Goal: Information Seeking & Learning: Learn about a topic

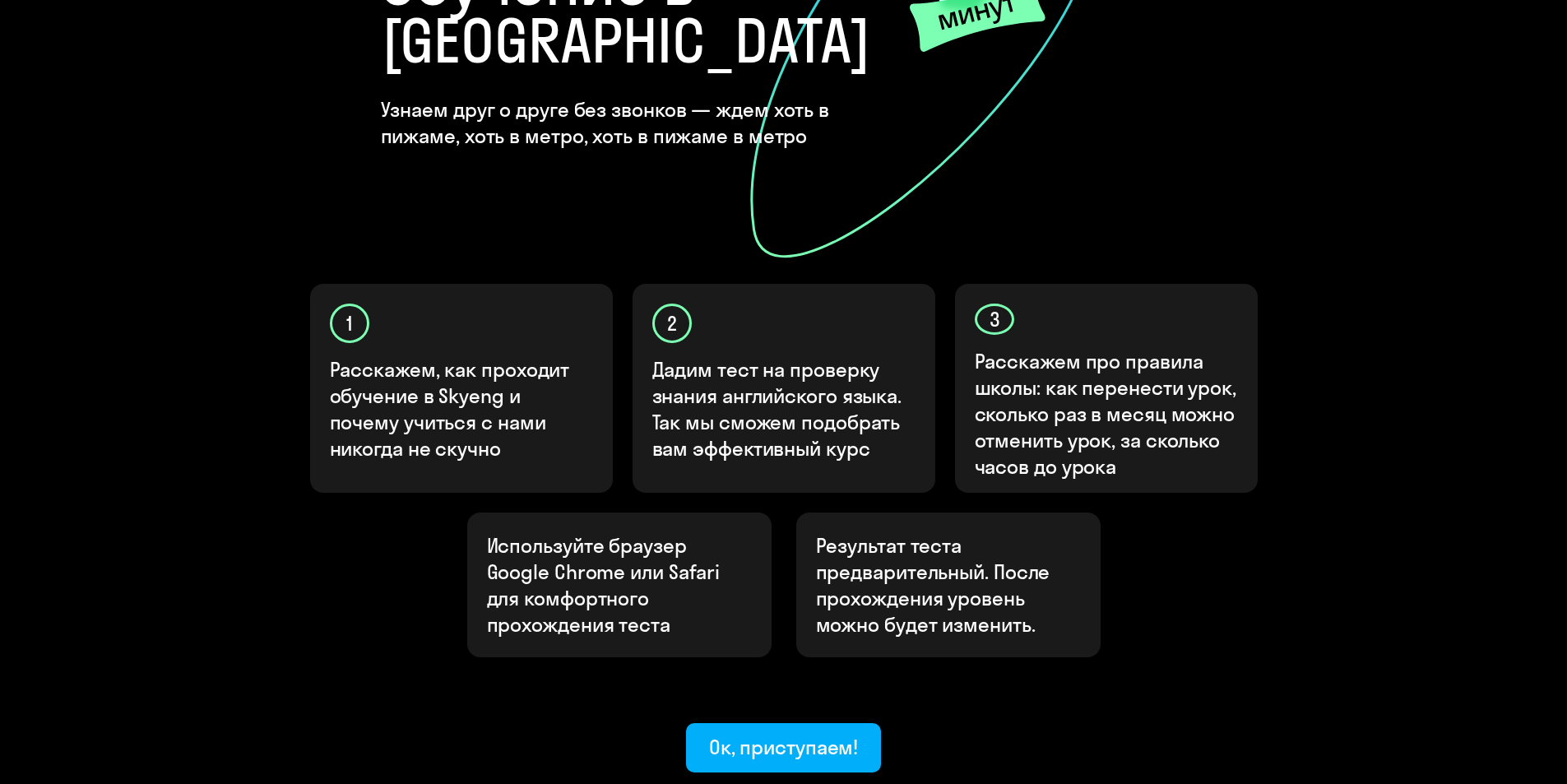
scroll to position [404, 0]
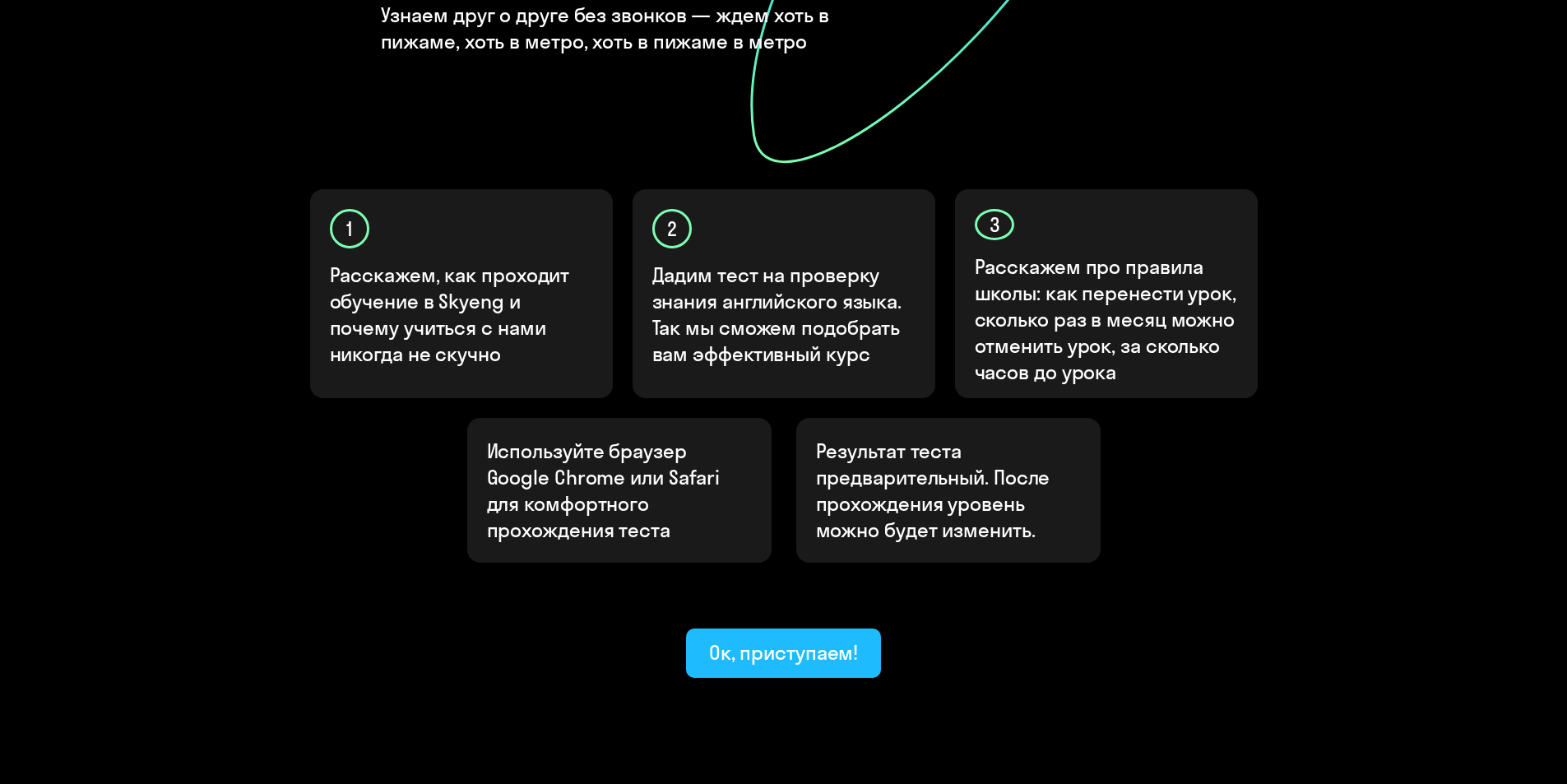
click at [778, 628] on button "Ок, приступаем!" at bounding box center [784, 652] width 196 height 49
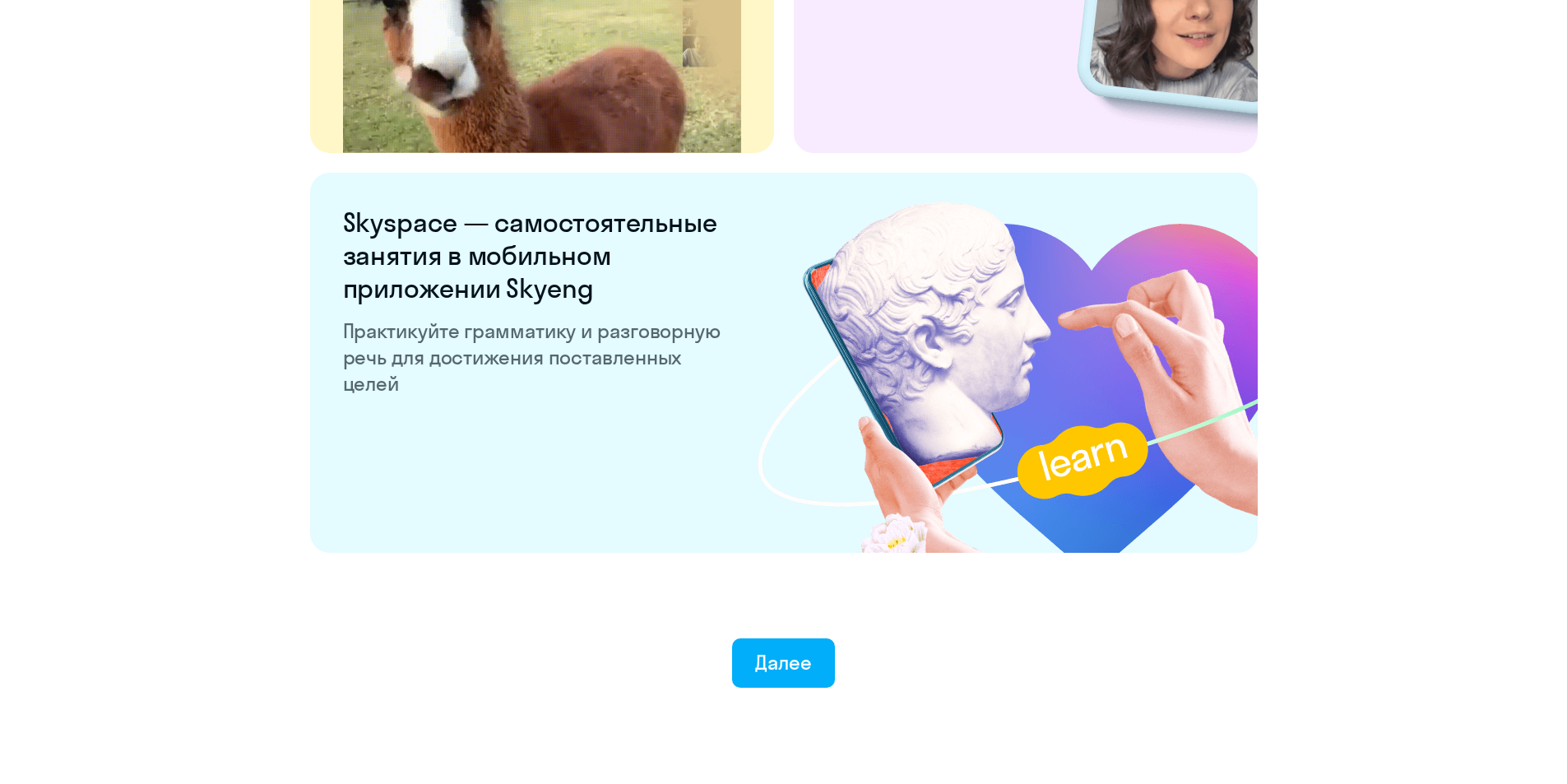
scroll to position [3027, 0]
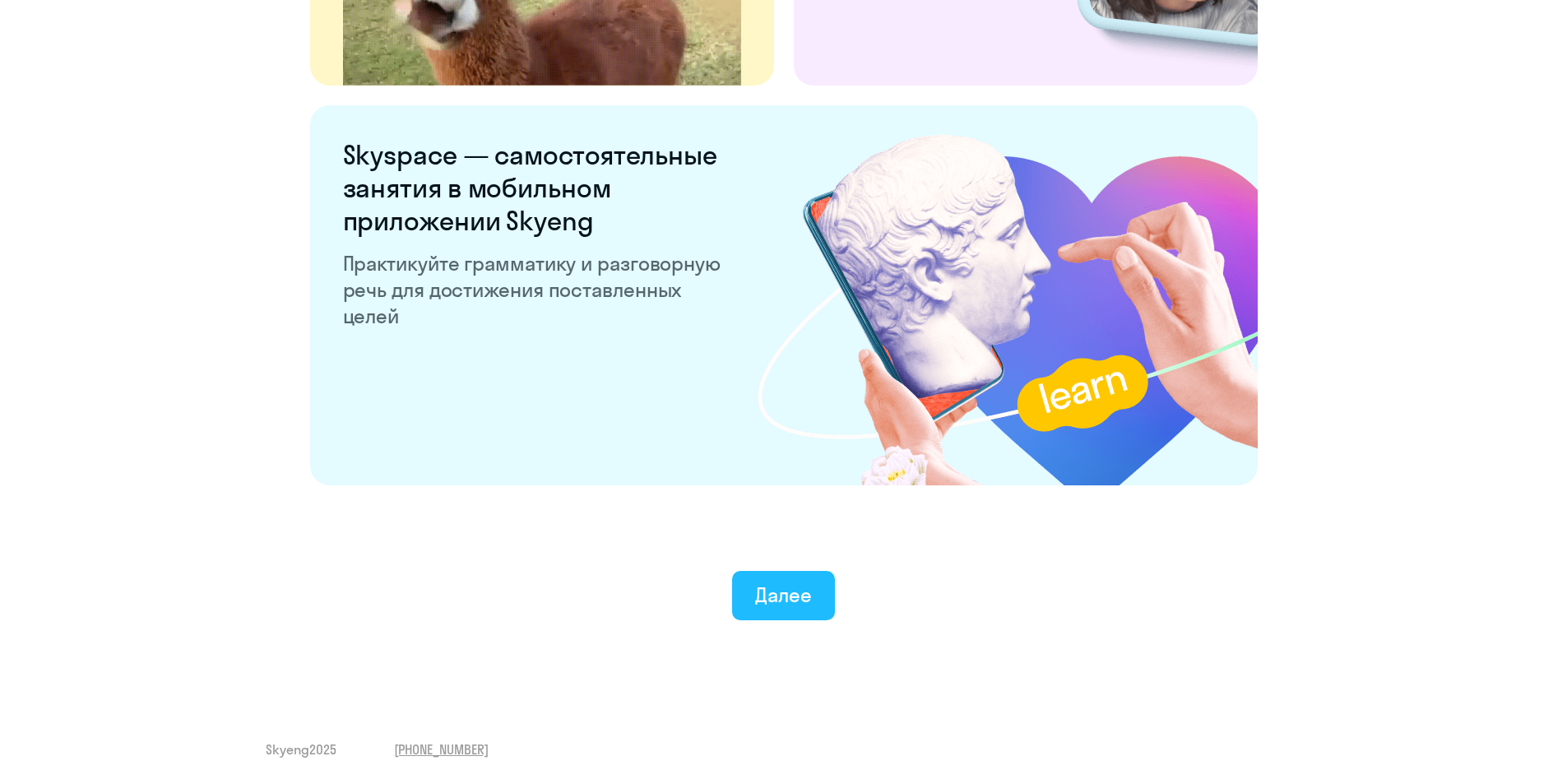
click at [786, 593] on div "Далее" at bounding box center [784, 594] width 56 height 26
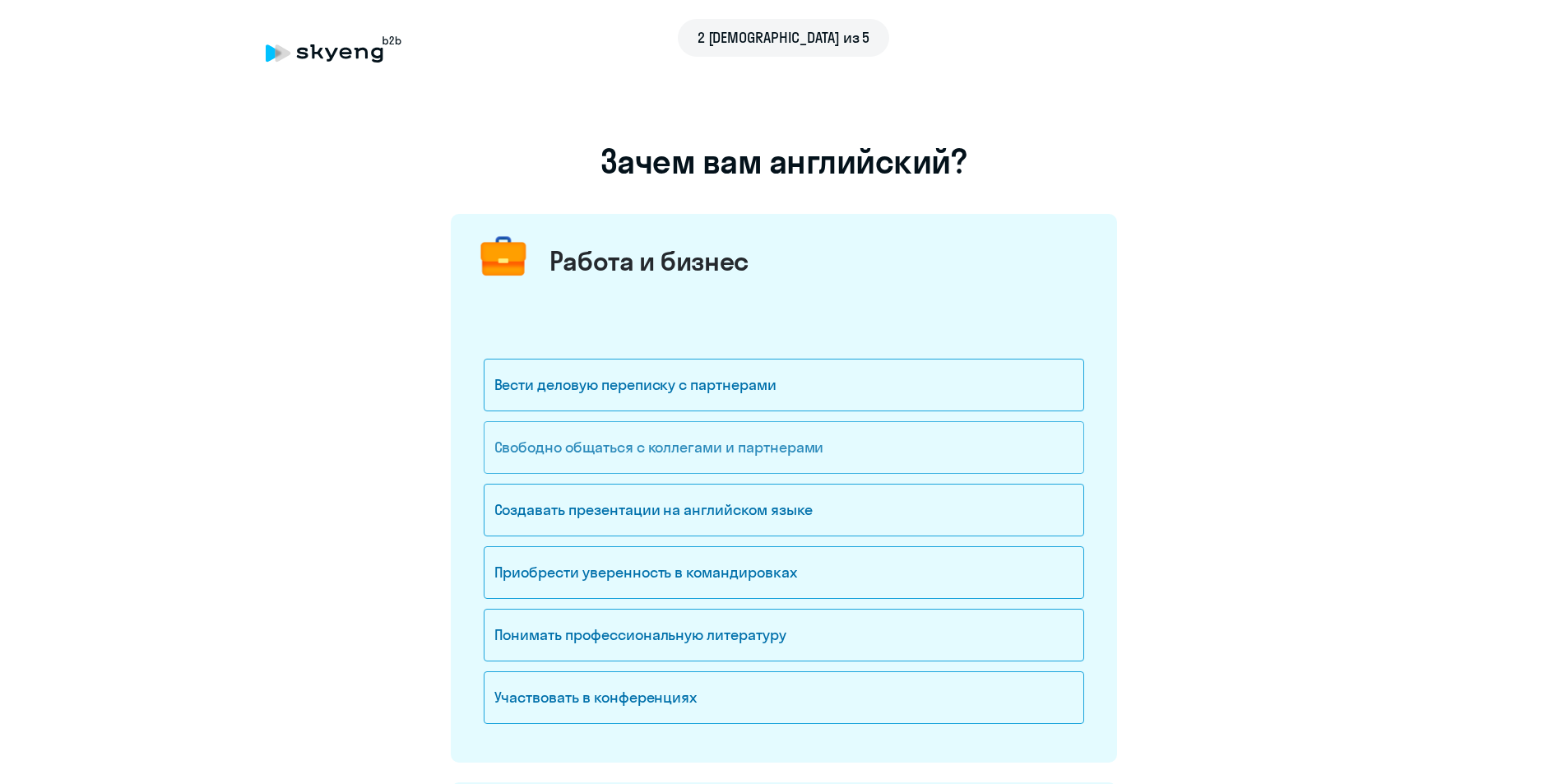
click at [785, 448] on div "Свободно общаться с коллегами и партнерами" at bounding box center [784, 447] width 601 height 52
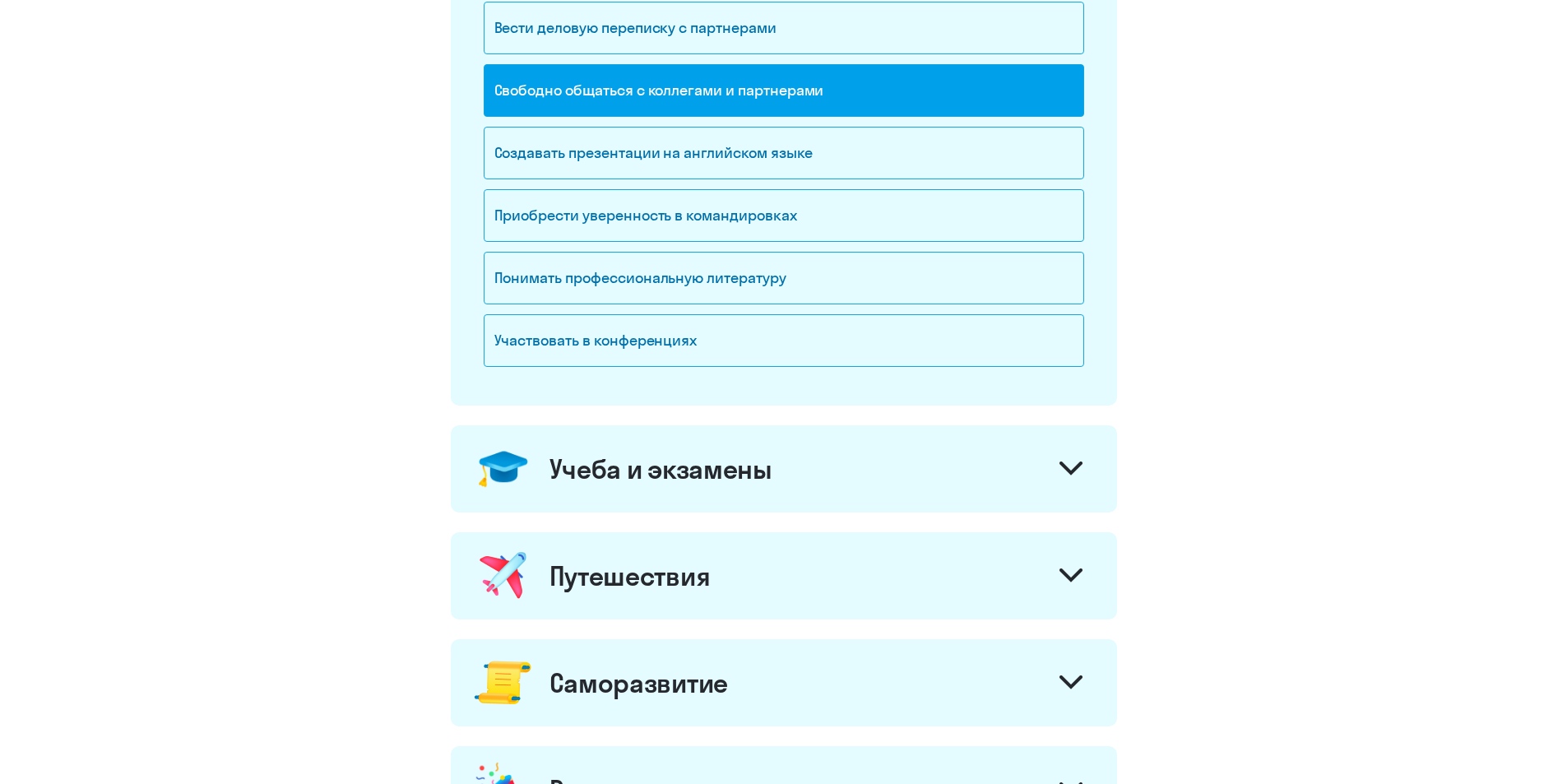
scroll to position [411, 0]
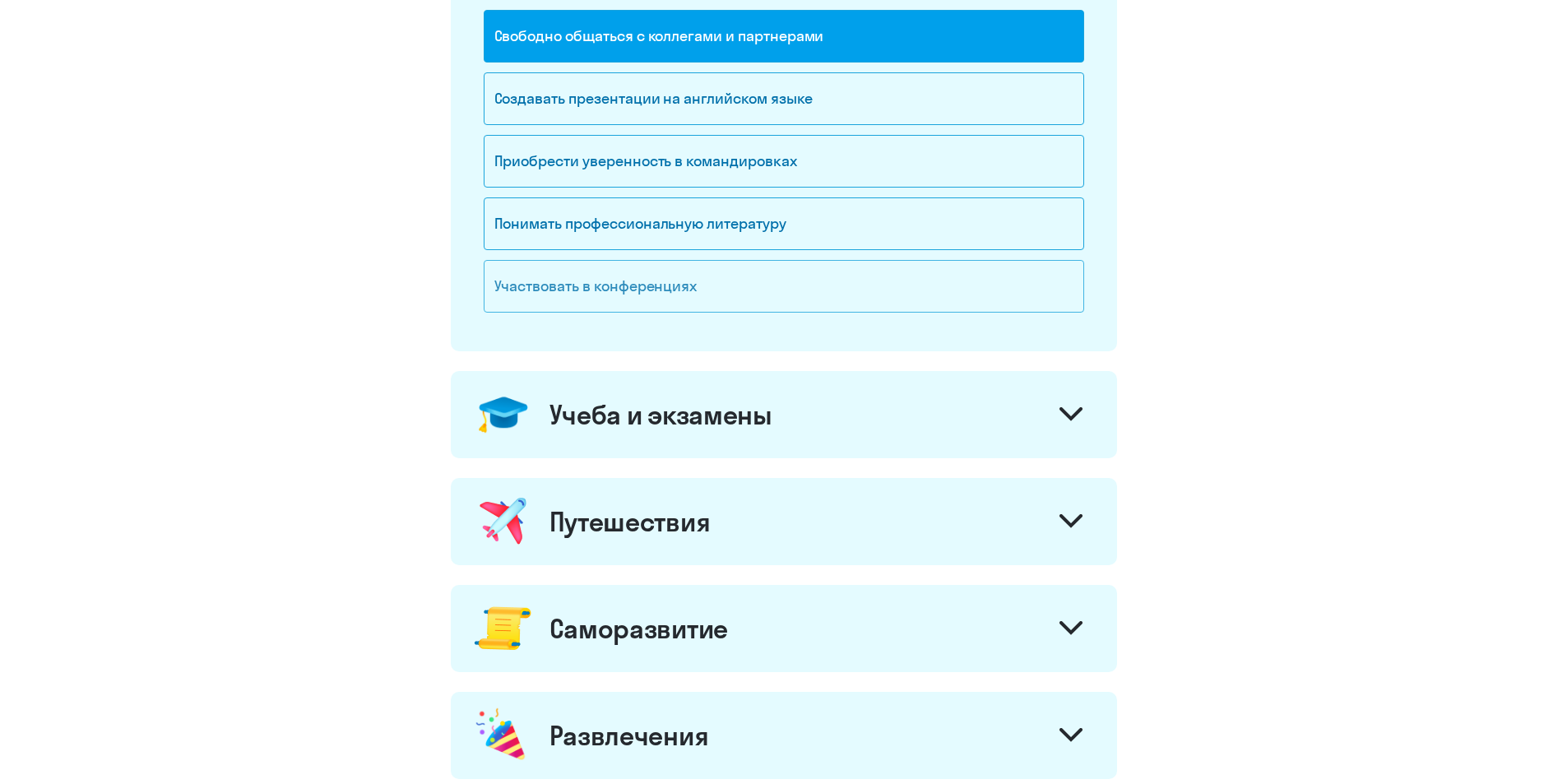
click at [685, 282] on div "Участвовать в конференциях" at bounding box center [784, 286] width 601 height 52
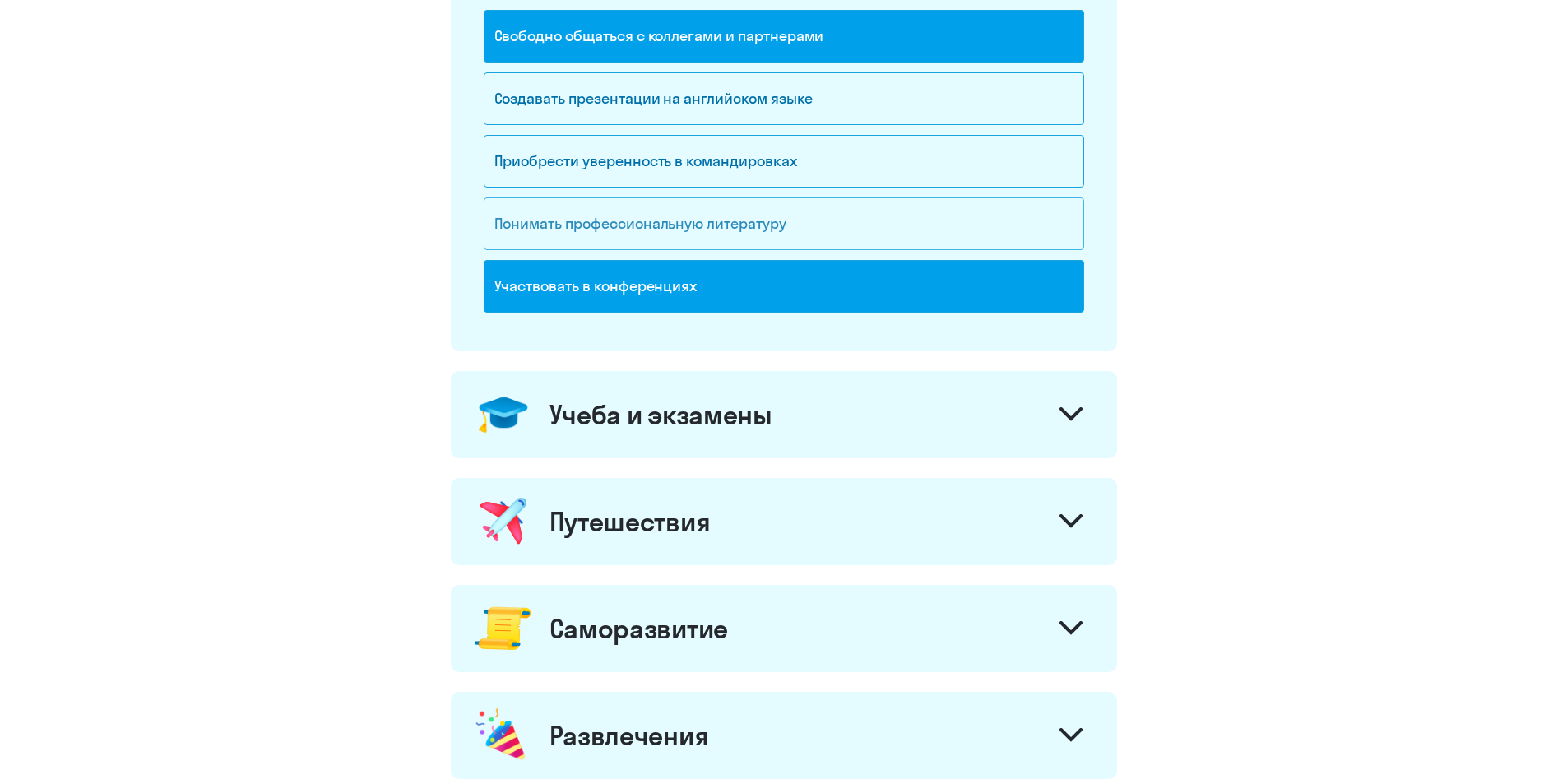
click at [670, 224] on div "Понимать профессиональную литературу" at bounding box center [784, 223] width 601 height 52
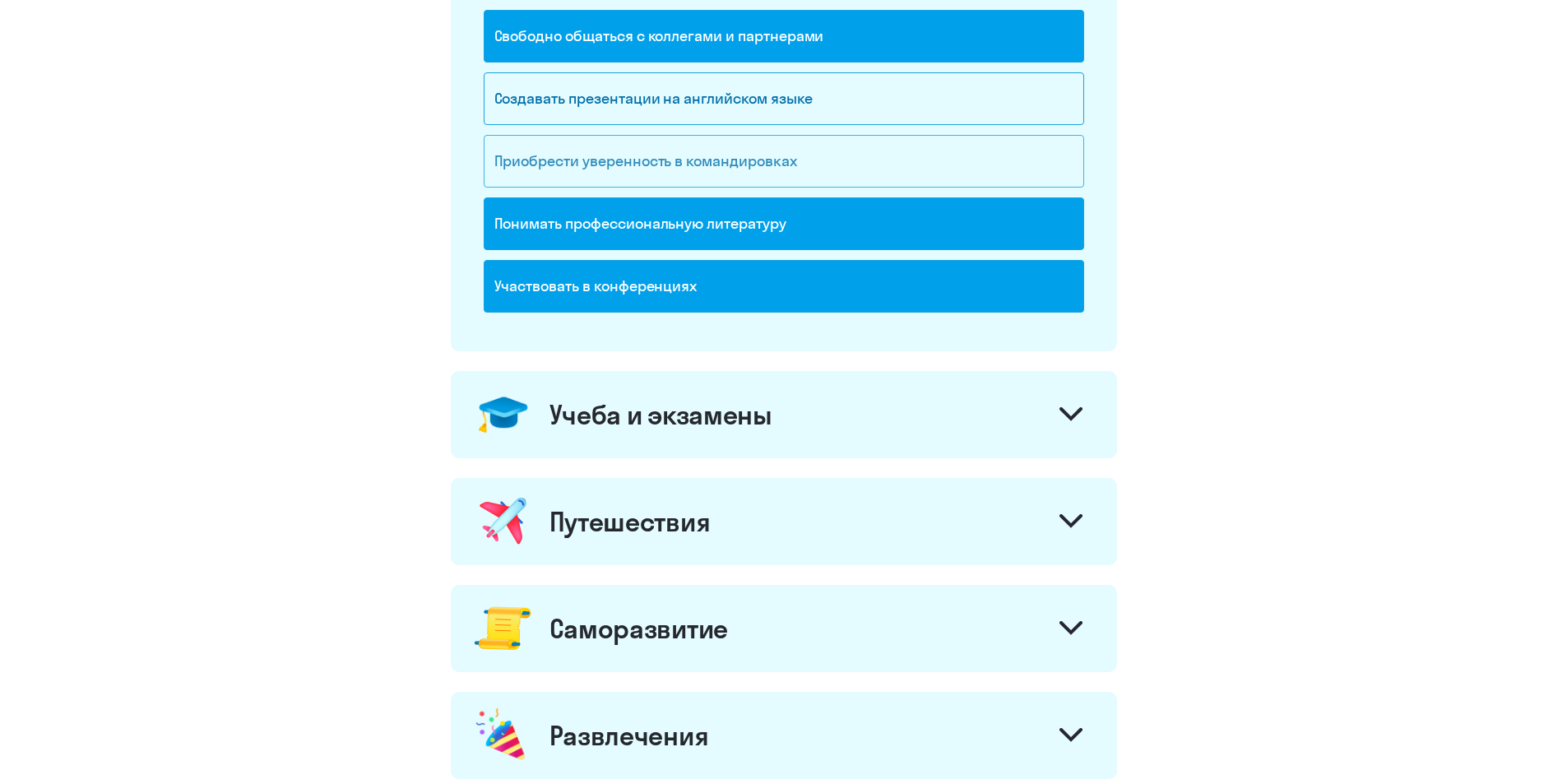
click at [650, 163] on div "Приобрести уверенность в командировках" at bounding box center [784, 161] width 601 height 52
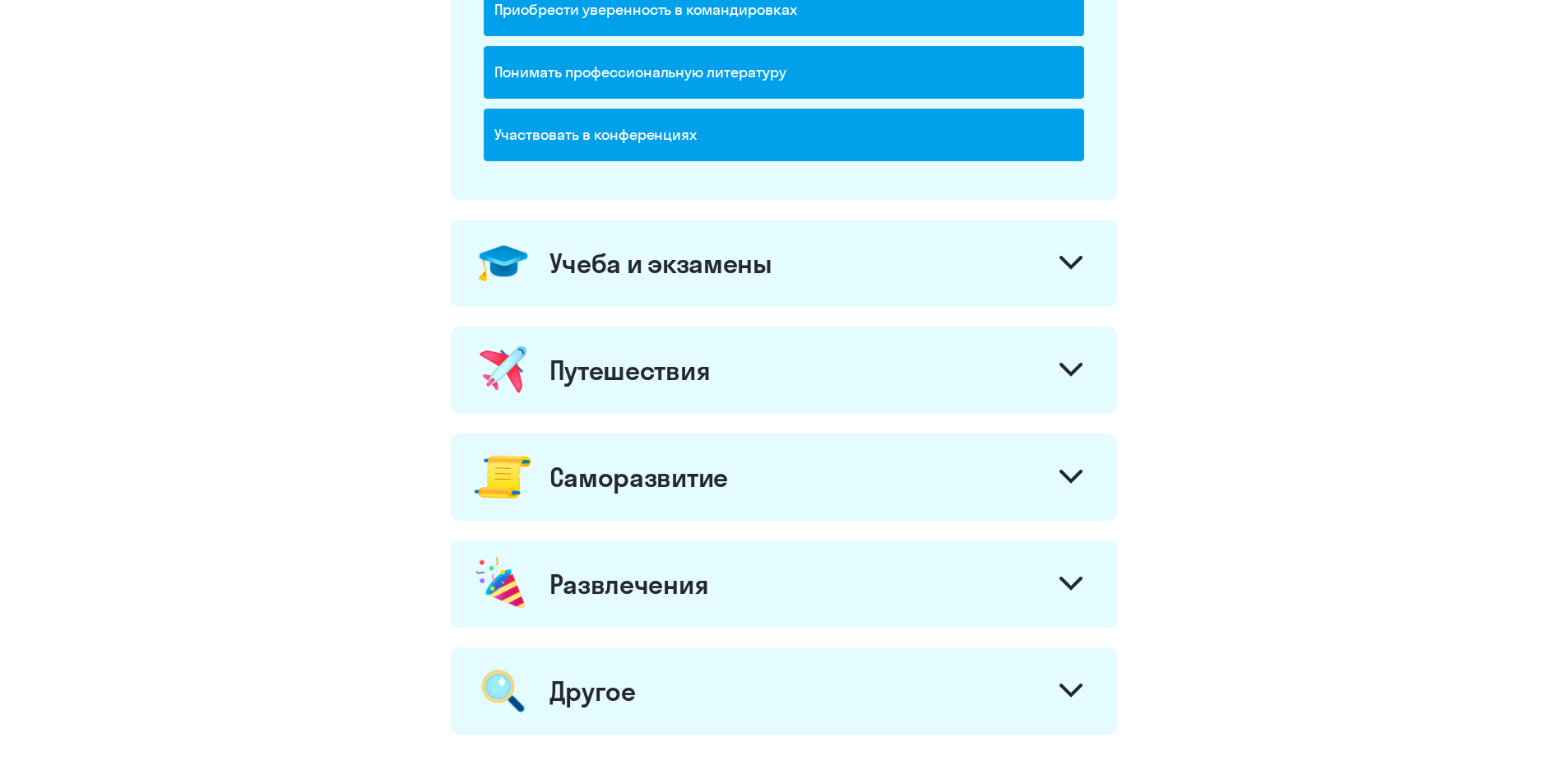
scroll to position [575, 0]
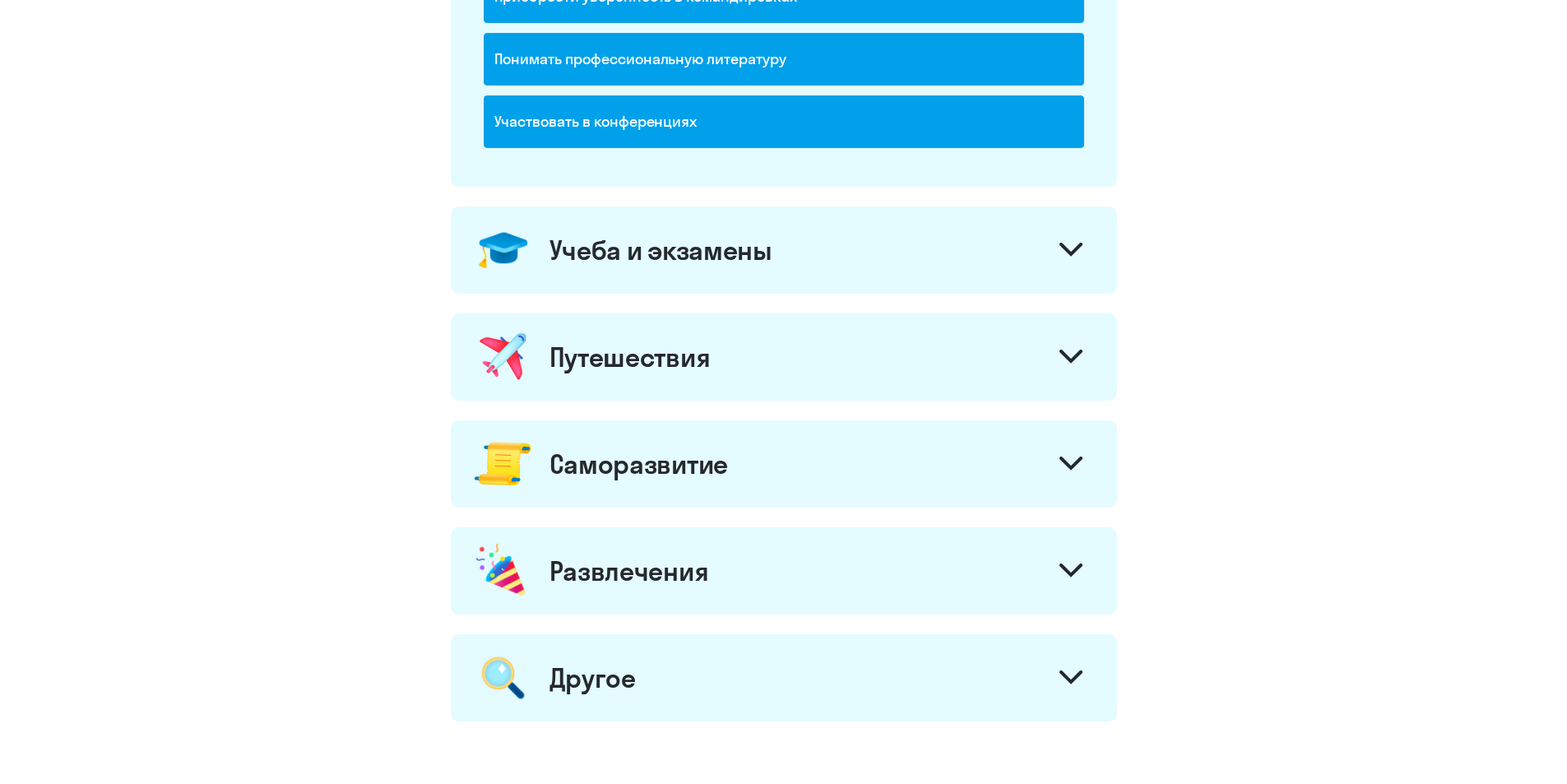
click at [1066, 251] on icon at bounding box center [1071, 249] width 19 height 10
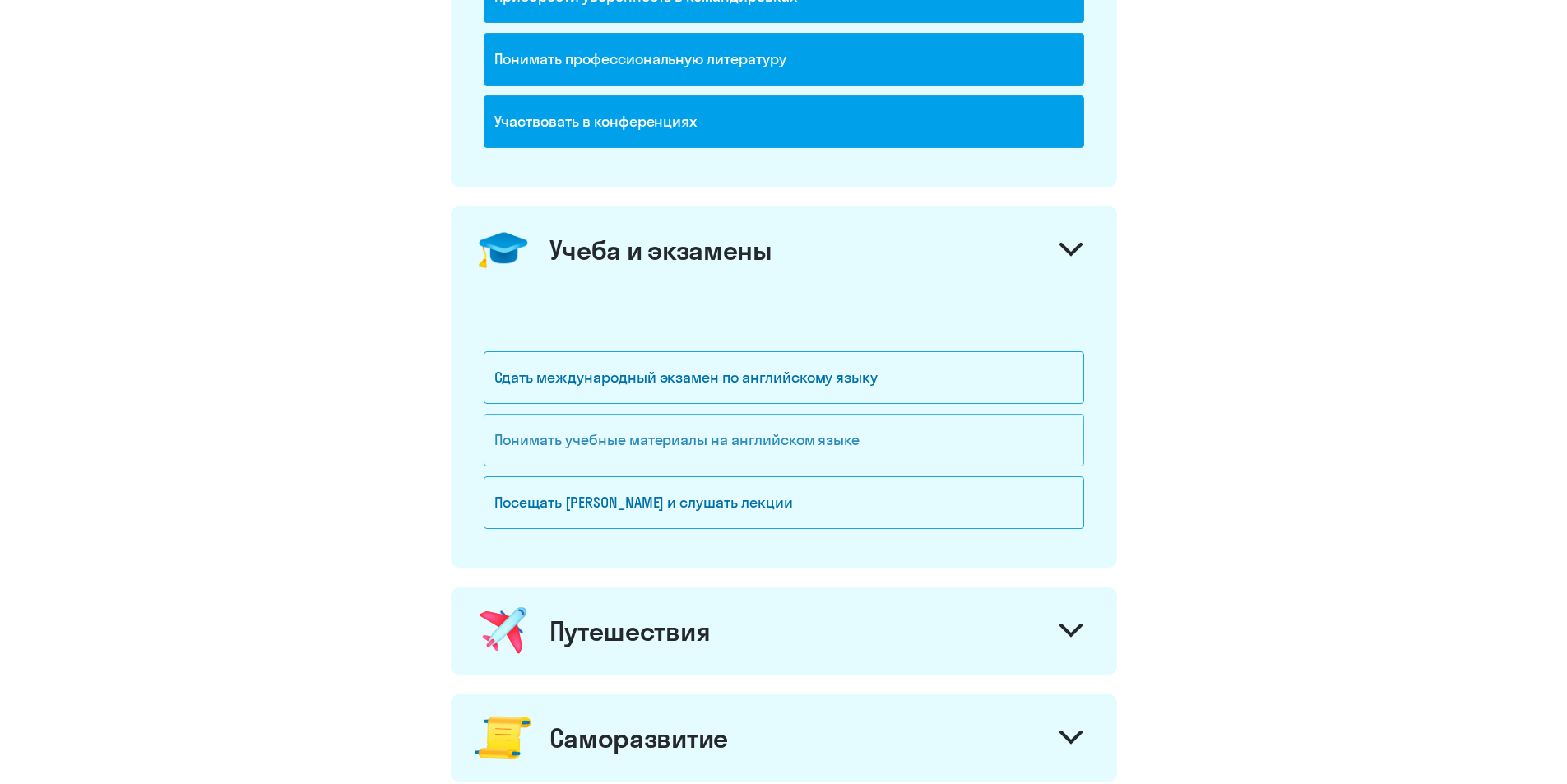
click at [697, 432] on div "Понимать учебные материалы на английском языке" at bounding box center [784, 440] width 601 height 52
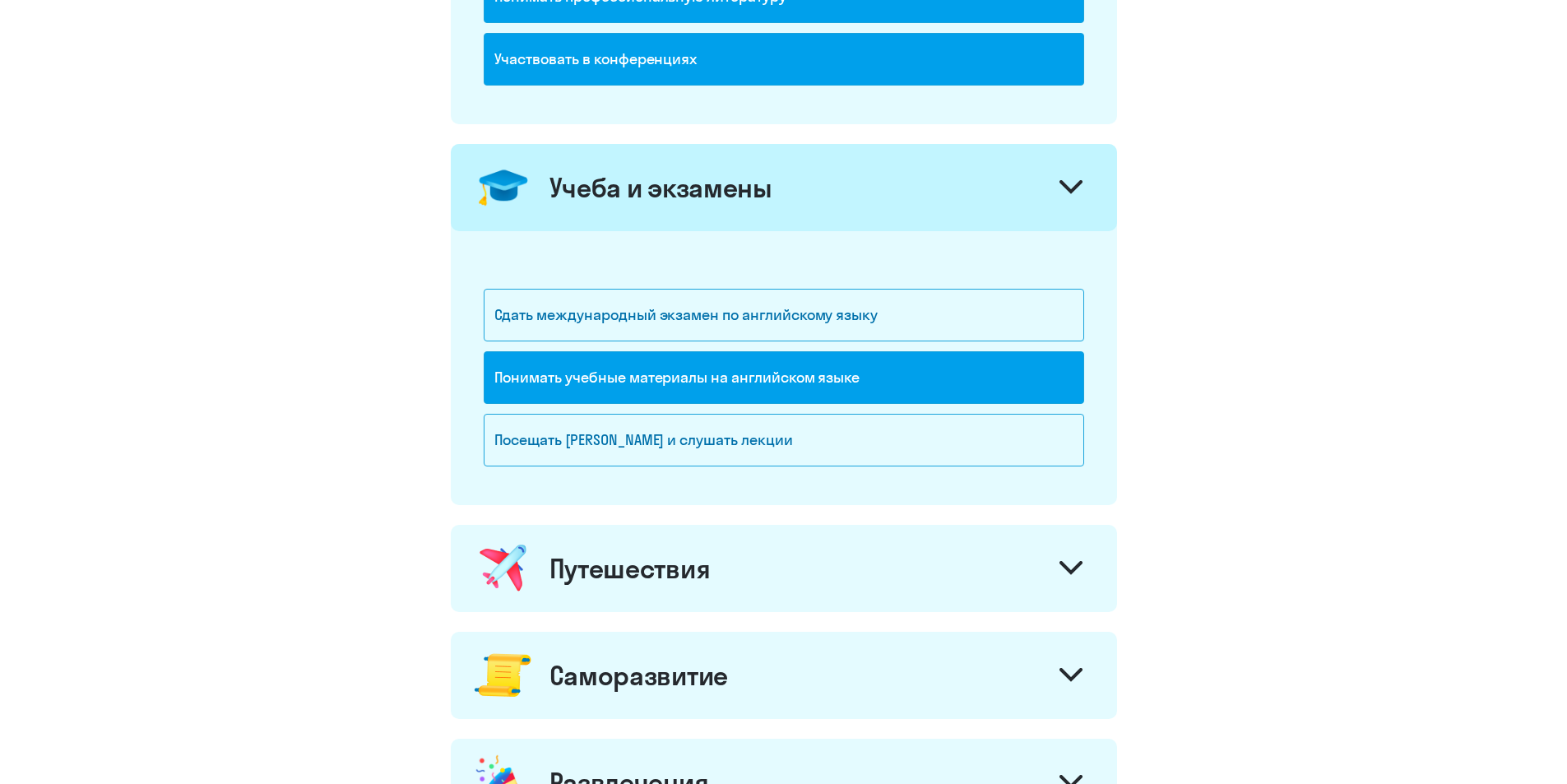
scroll to position [822, 0]
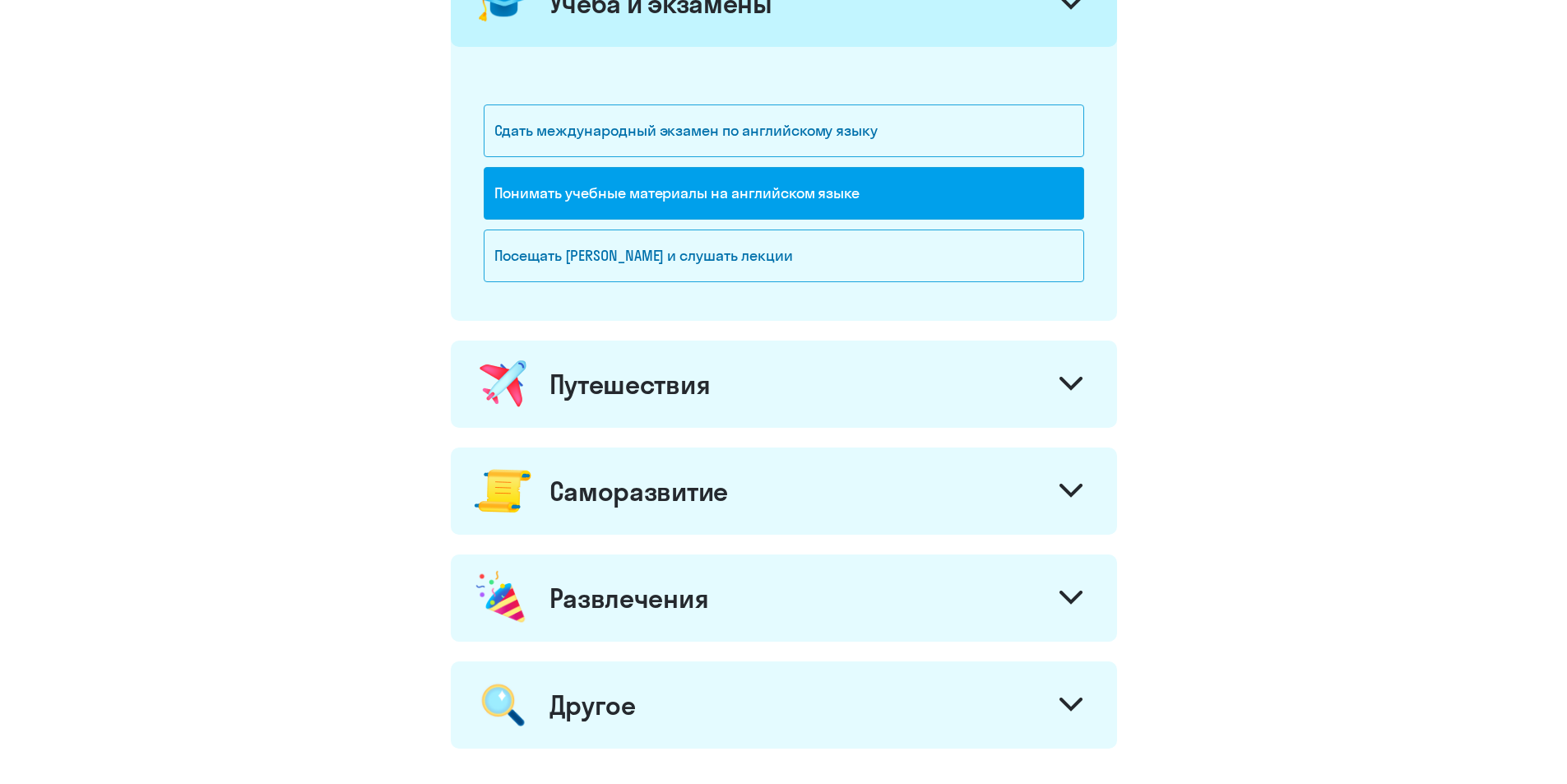
click at [706, 402] on div "Путешествия" at bounding box center [784, 384] width 666 height 87
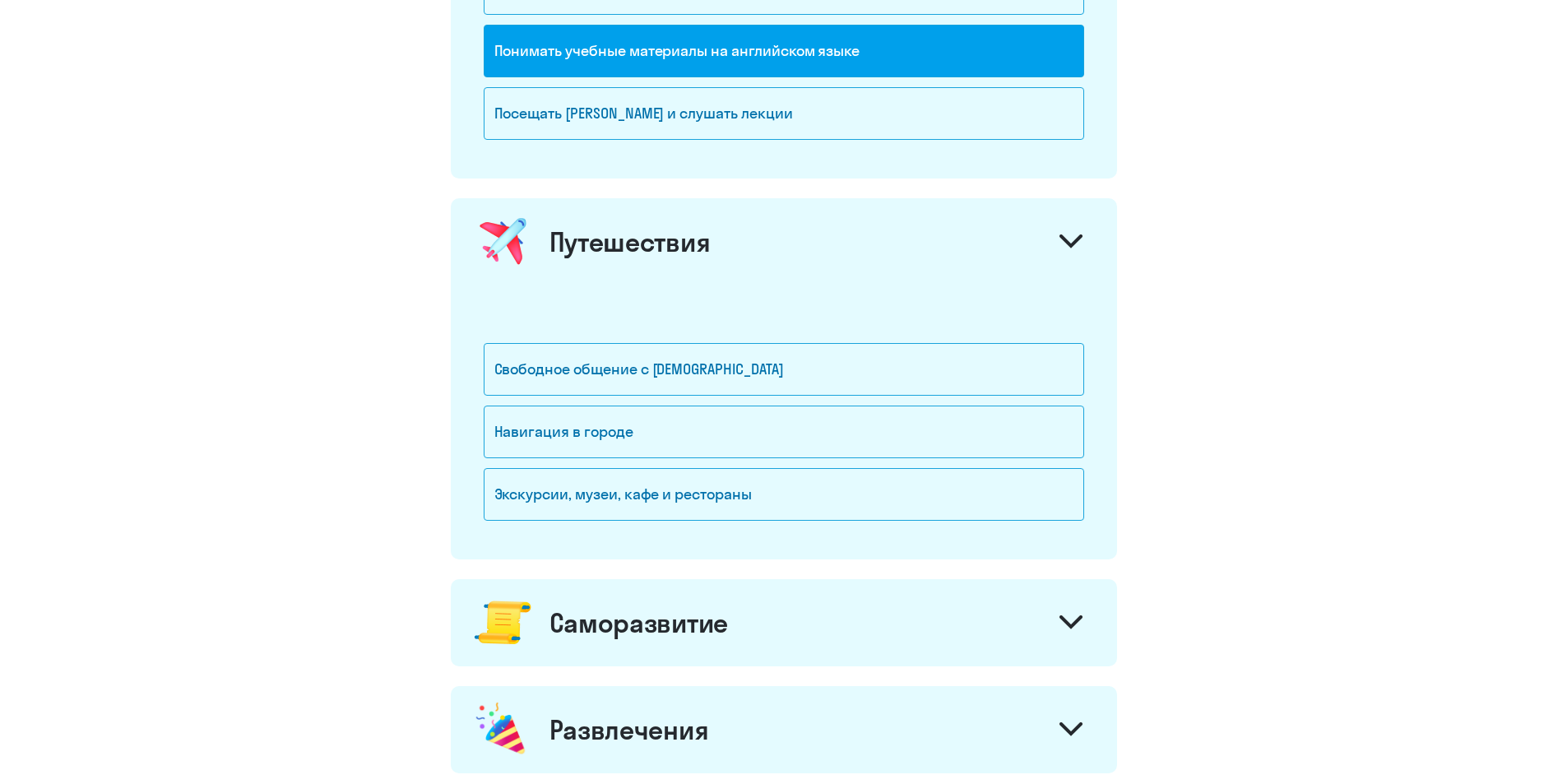
scroll to position [987, 0]
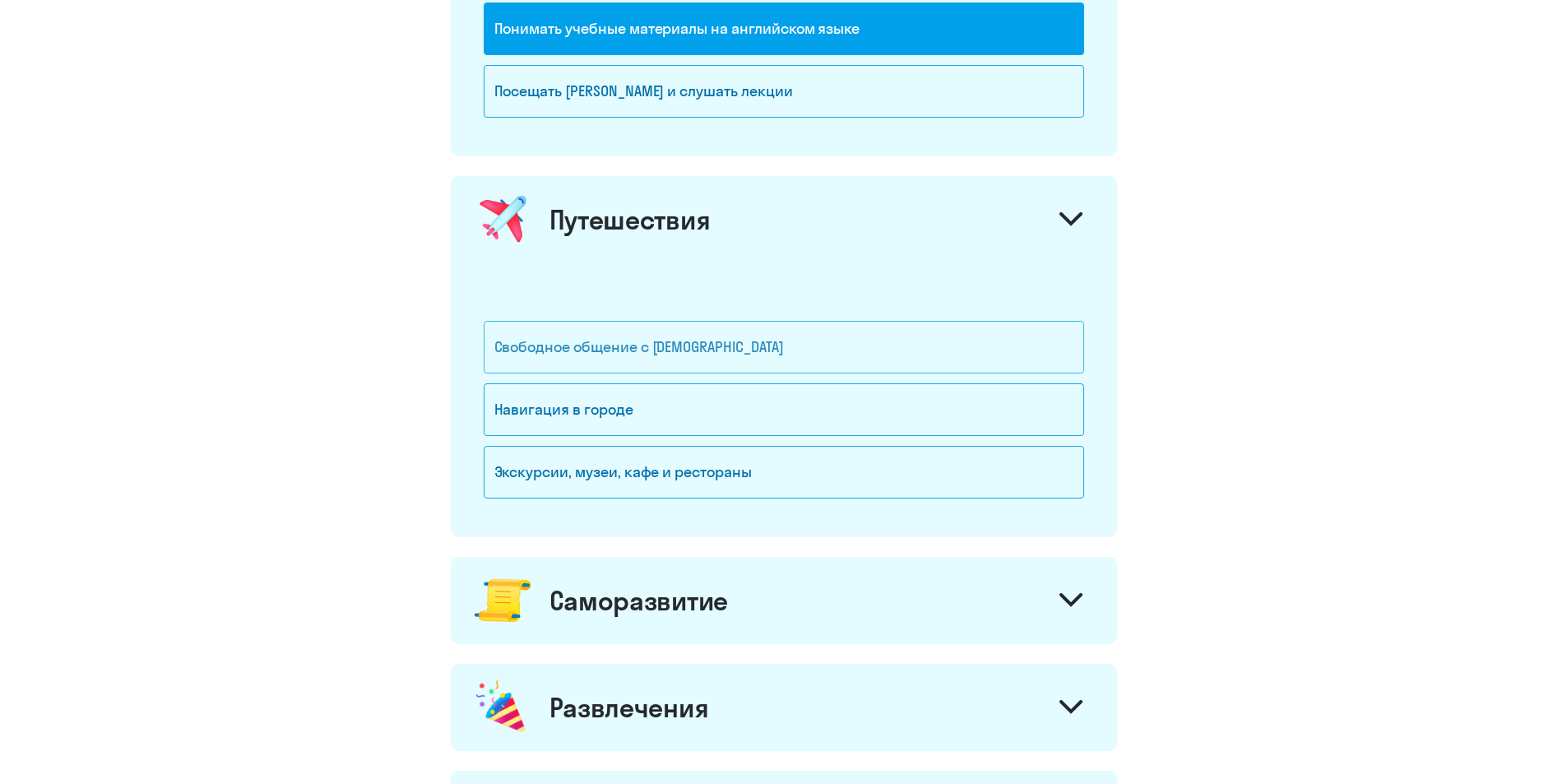
click at [719, 328] on div "Свободное общение с [DEMOGRAPHIC_DATA]" at bounding box center [784, 347] width 601 height 52
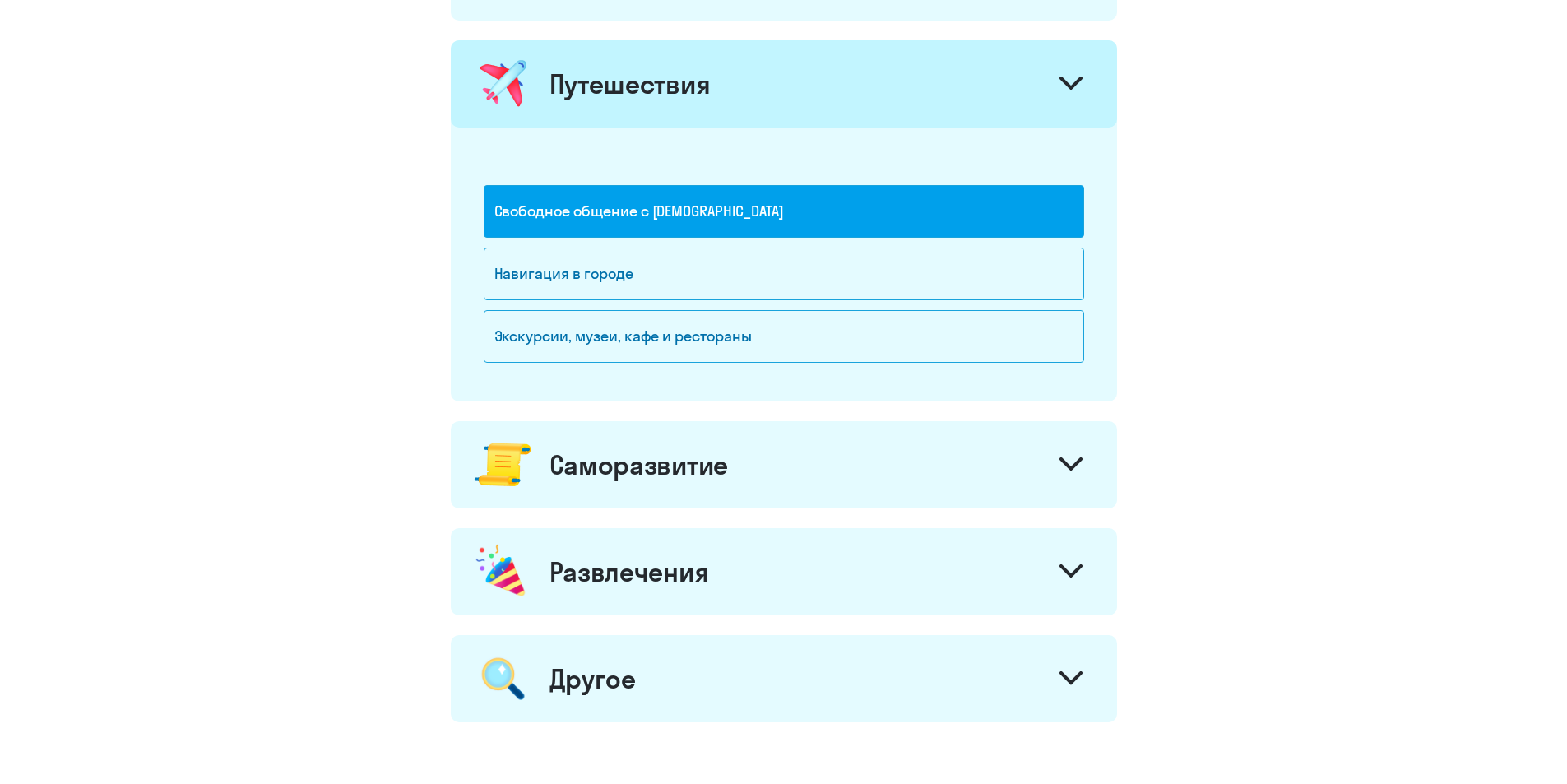
scroll to position [1151, 0]
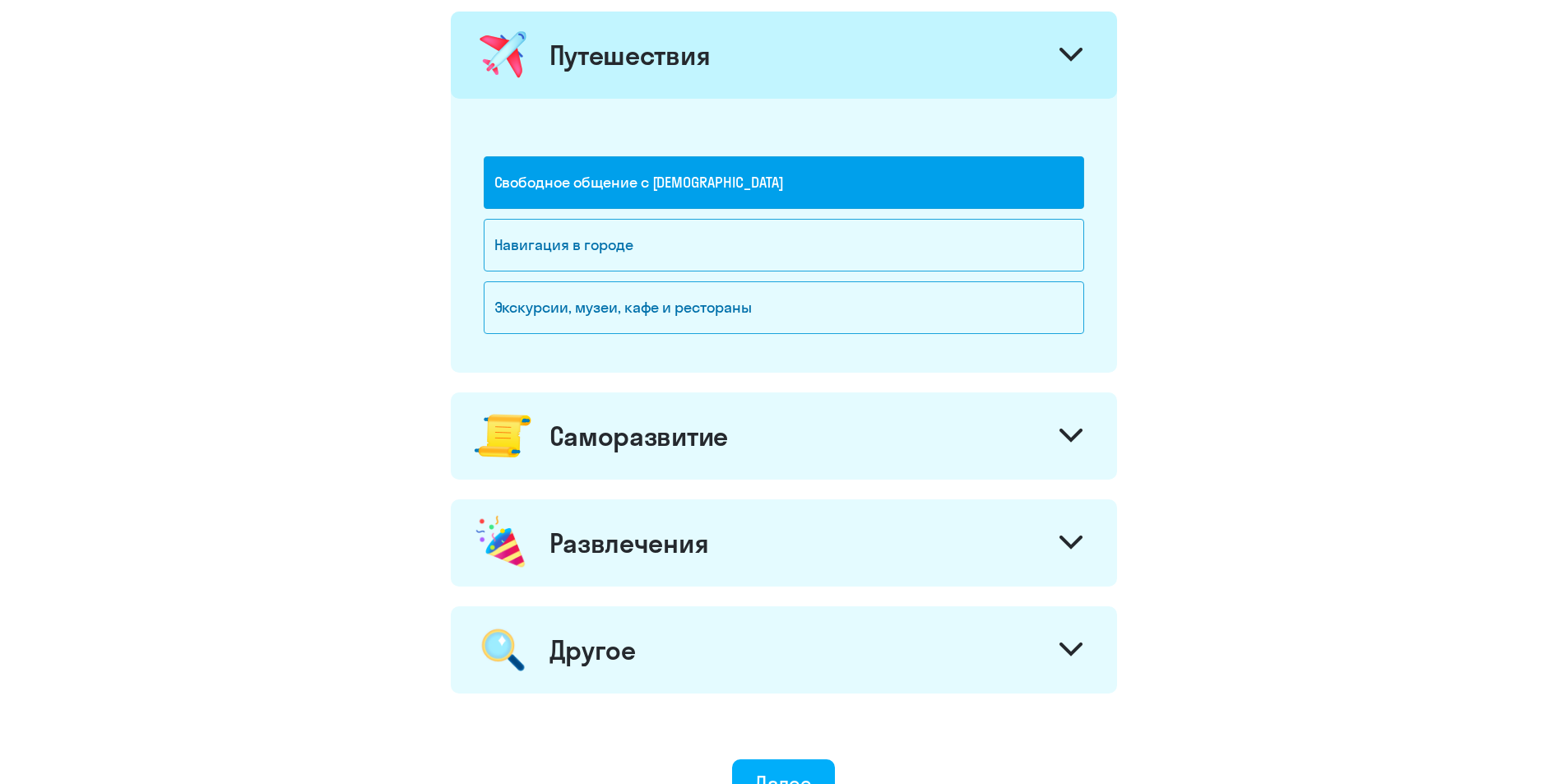
click at [746, 418] on div "Саморазвитие" at bounding box center [784, 436] width 666 height 87
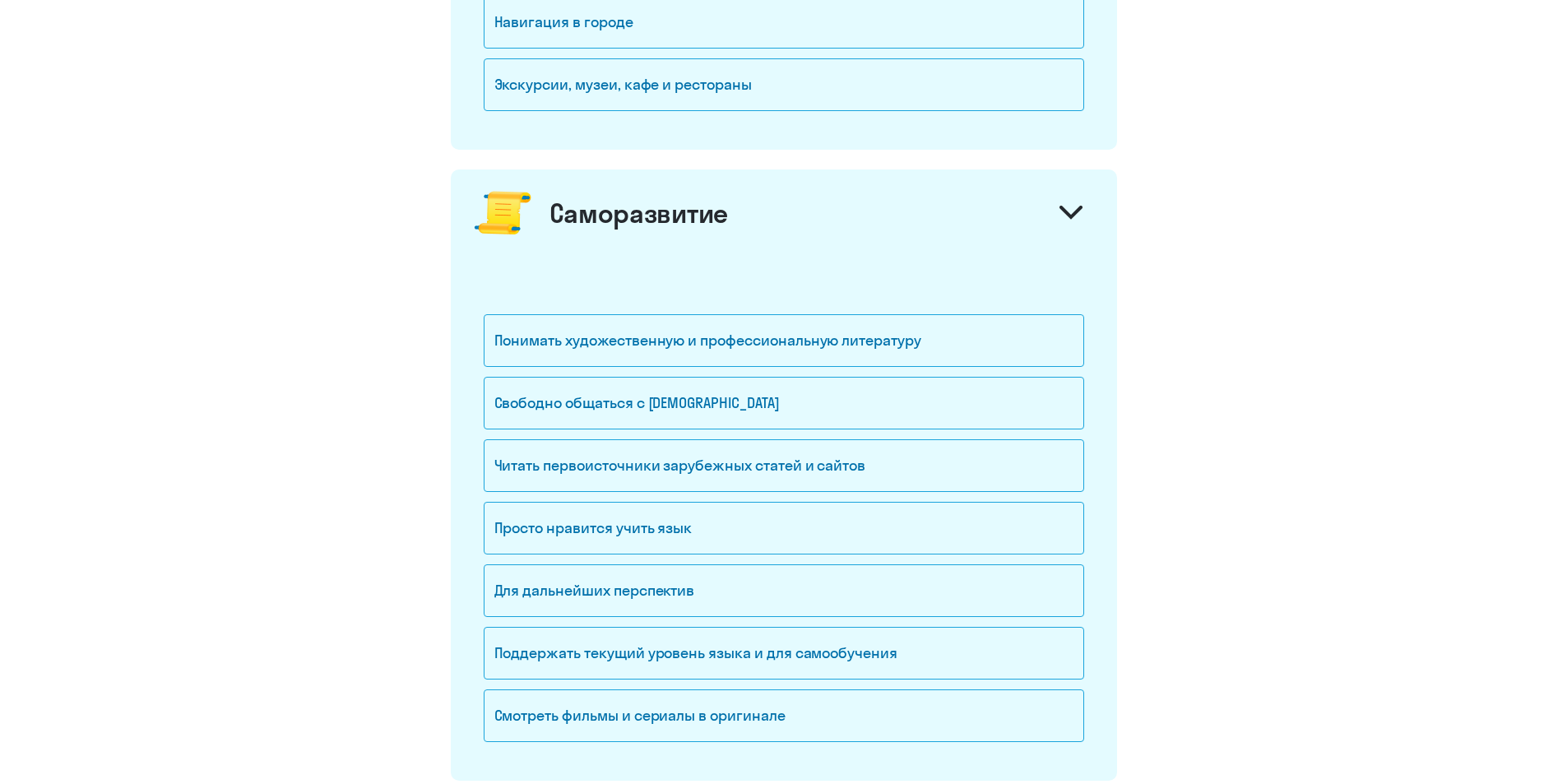
scroll to position [1398, 0]
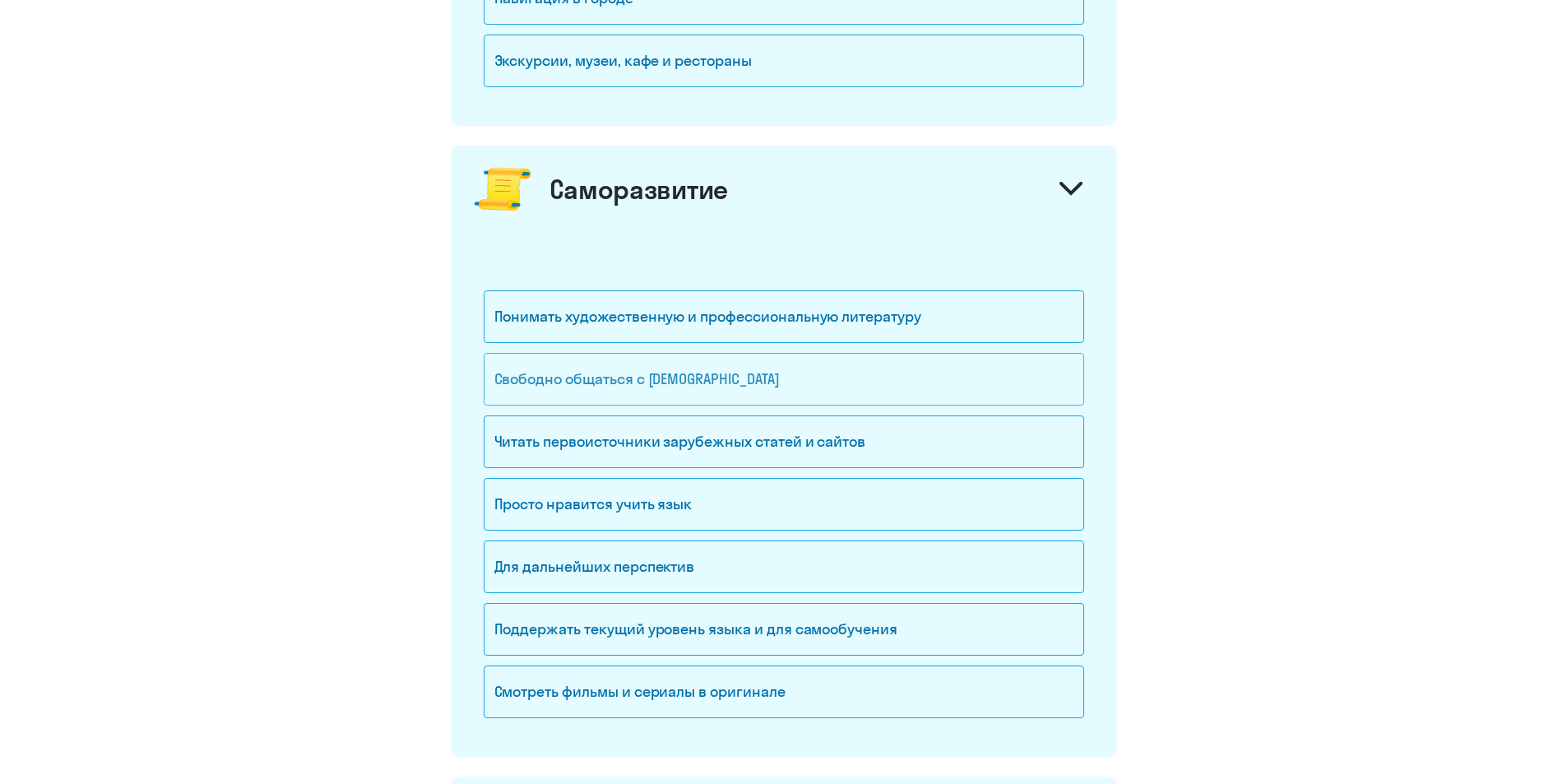
click at [713, 372] on div "Свободно общаться с [DEMOGRAPHIC_DATA]" at bounding box center [784, 379] width 601 height 52
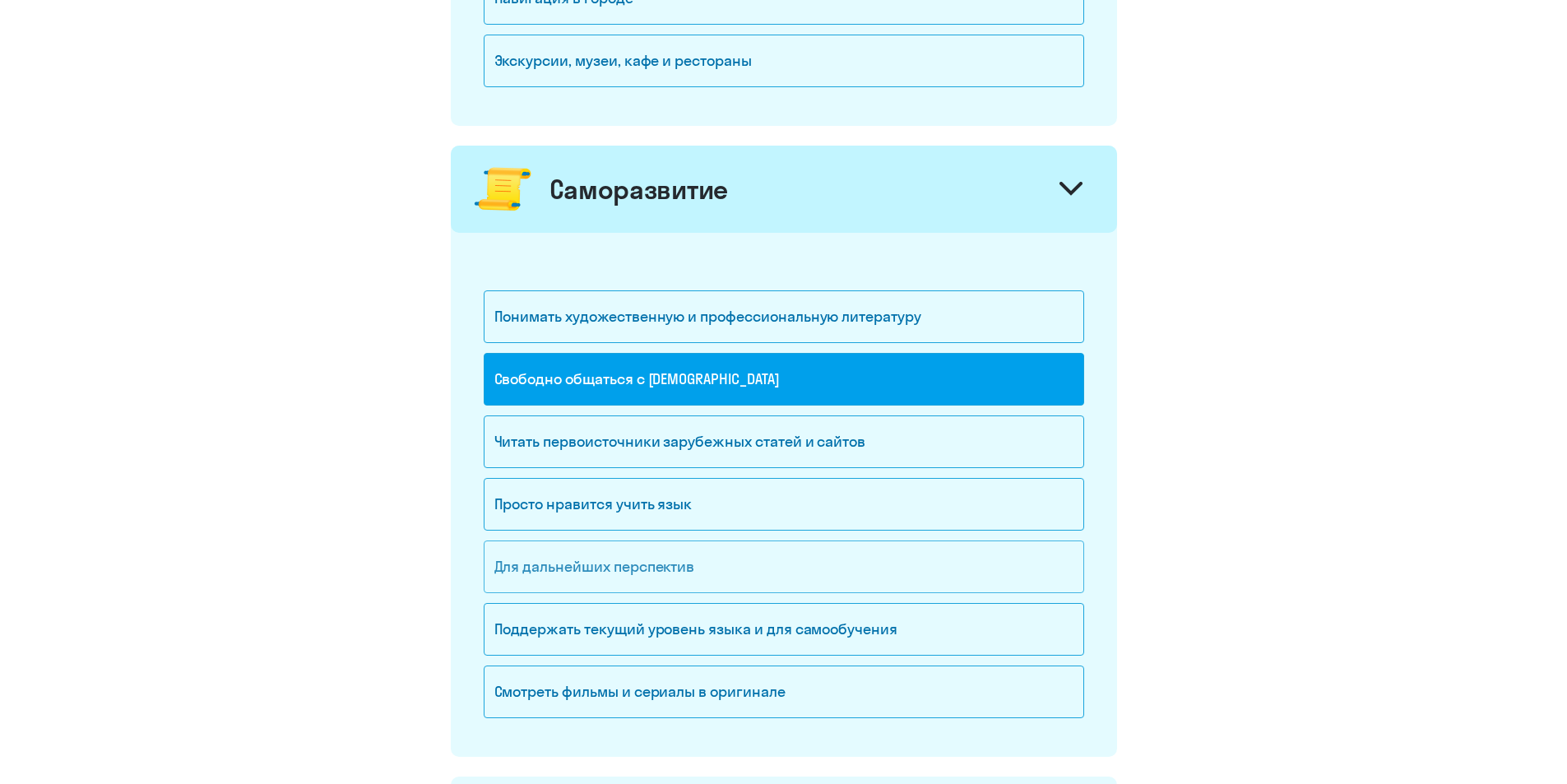
click at [680, 556] on div "Для дальнейших перспектив" at bounding box center [784, 567] width 601 height 52
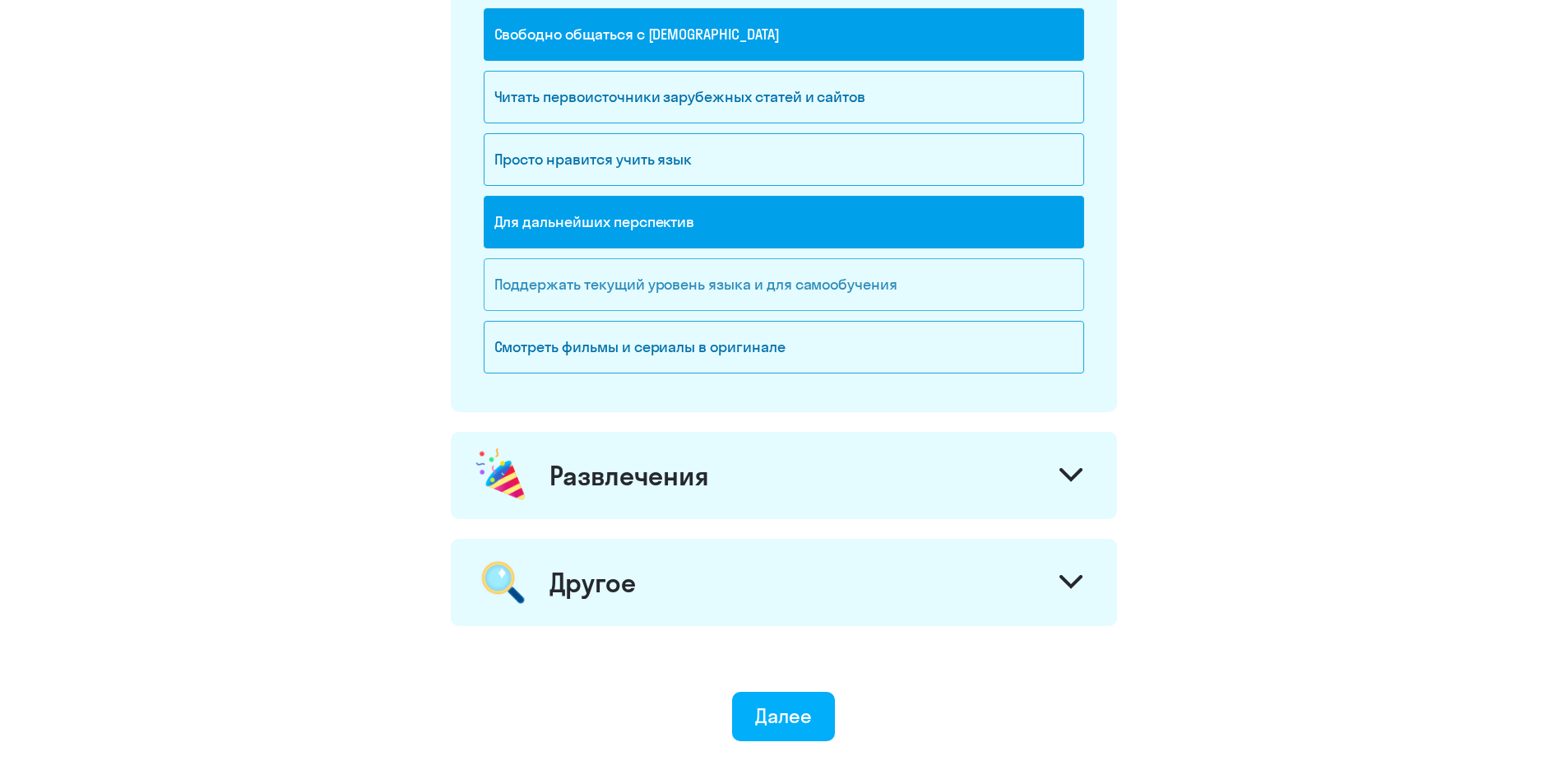
scroll to position [1809, 0]
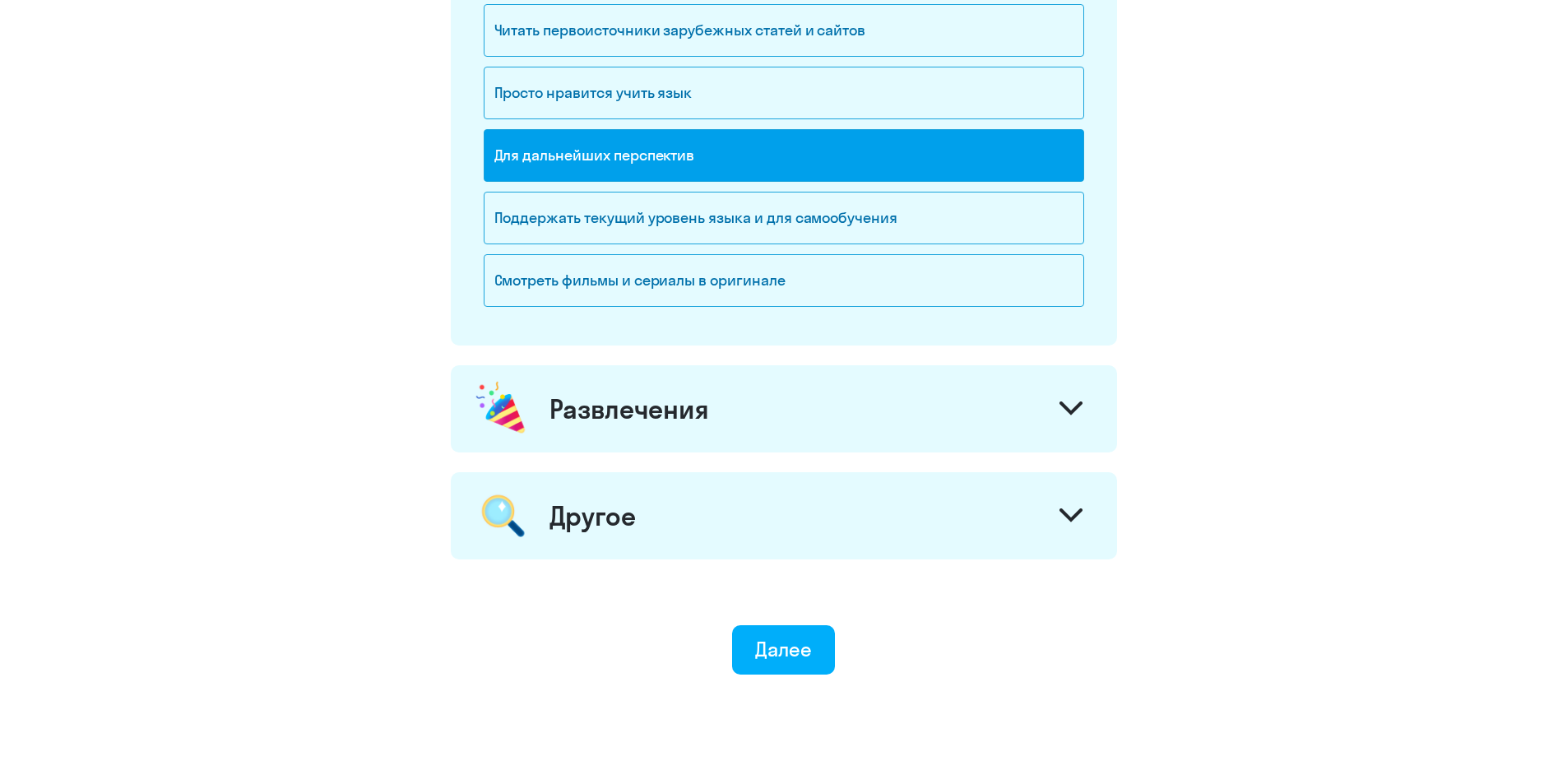
click at [720, 396] on div "Развлечения" at bounding box center [784, 408] width 666 height 87
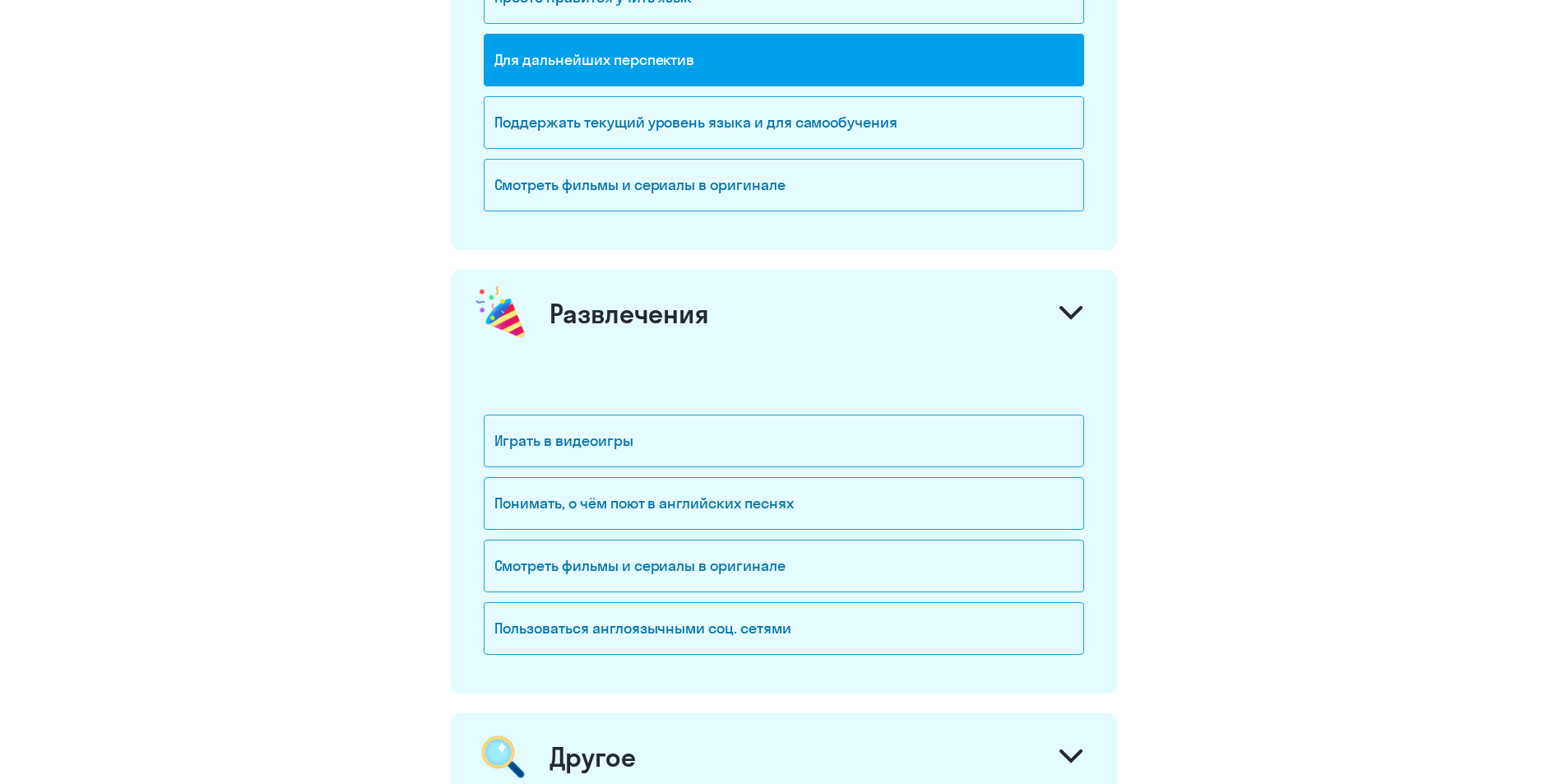
scroll to position [2056, 0]
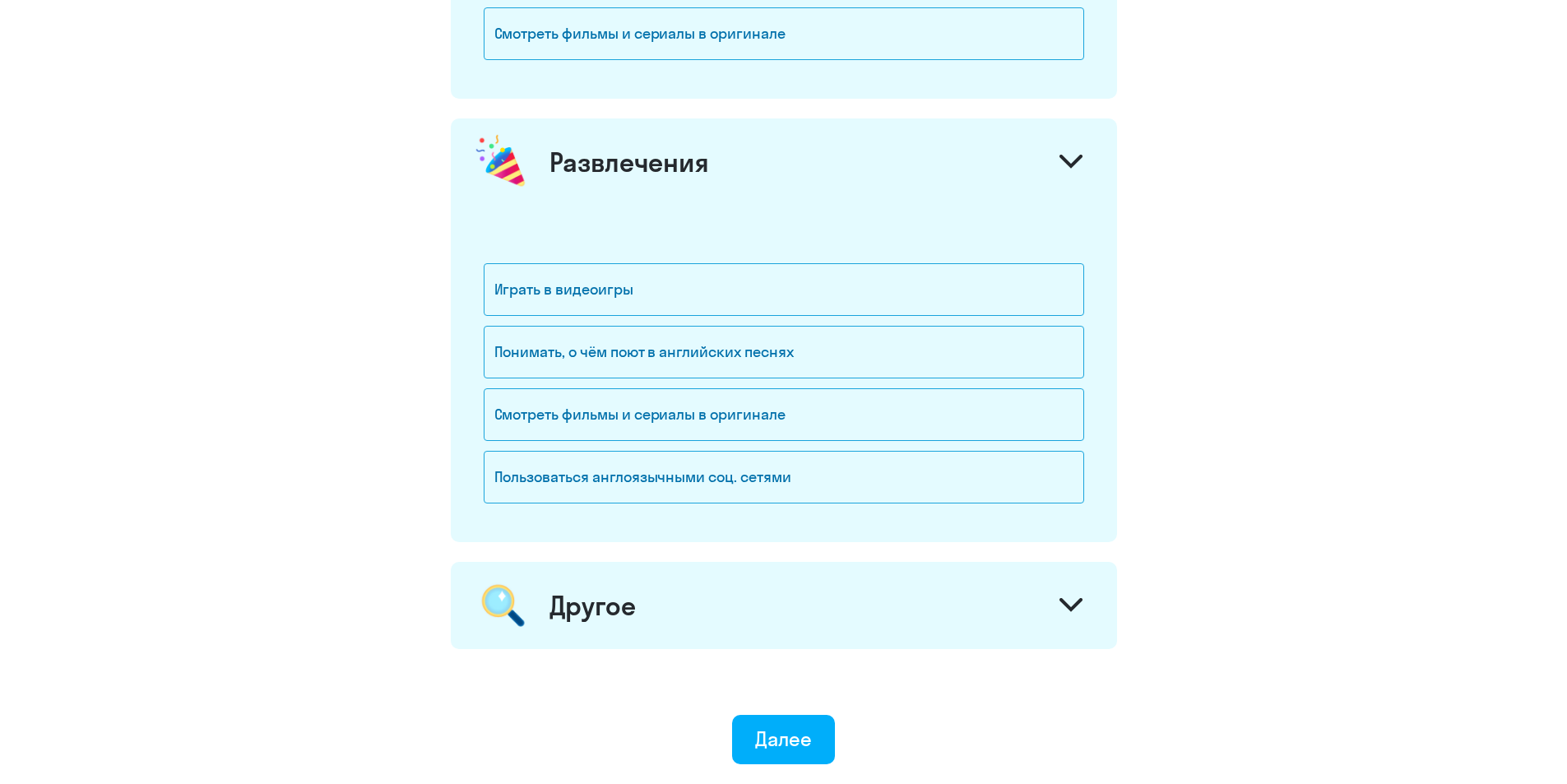
click at [757, 594] on div "Другое" at bounding box center [784, 605] width 666 height 87
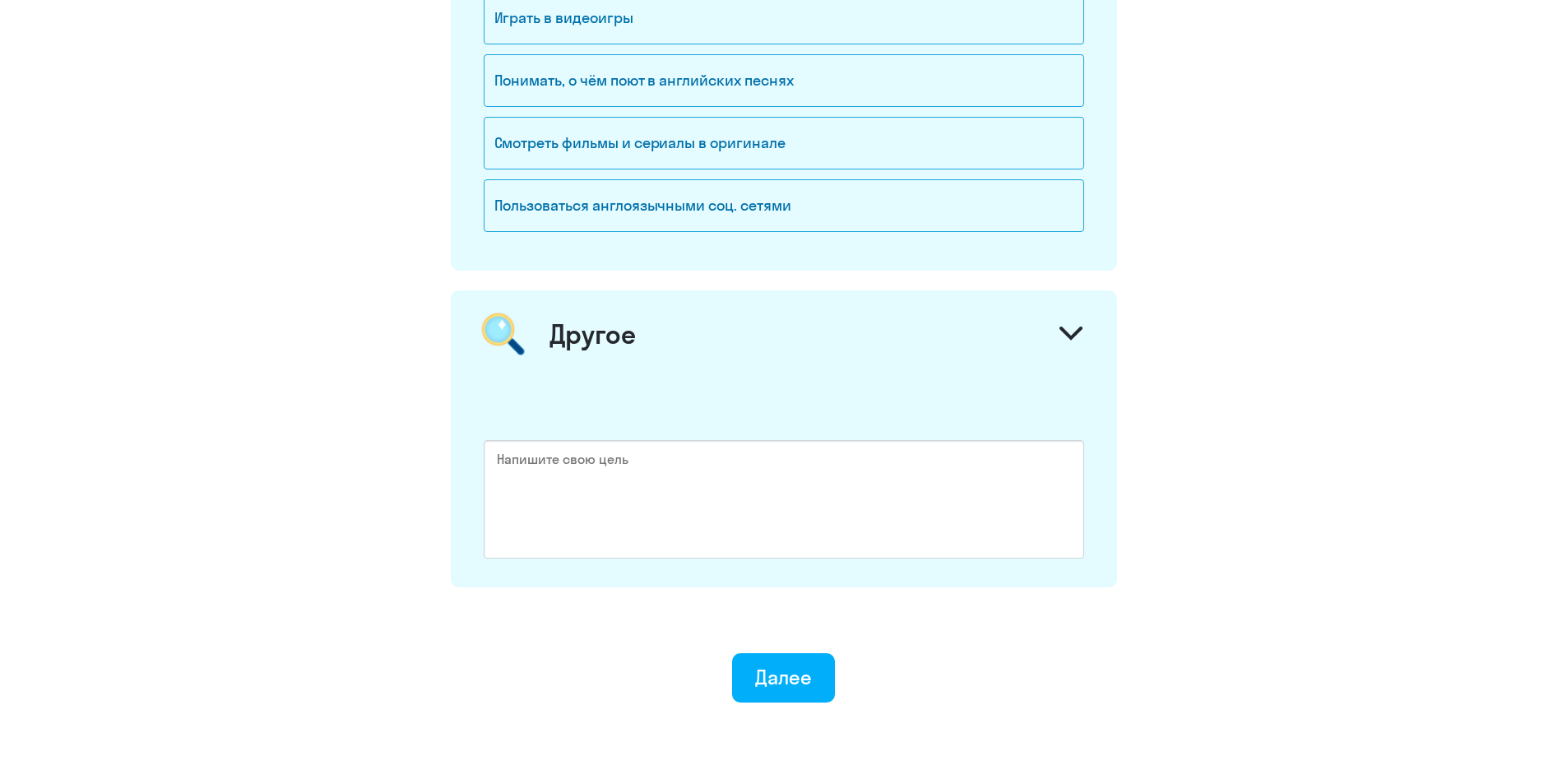
scroll to position [2402, 0]
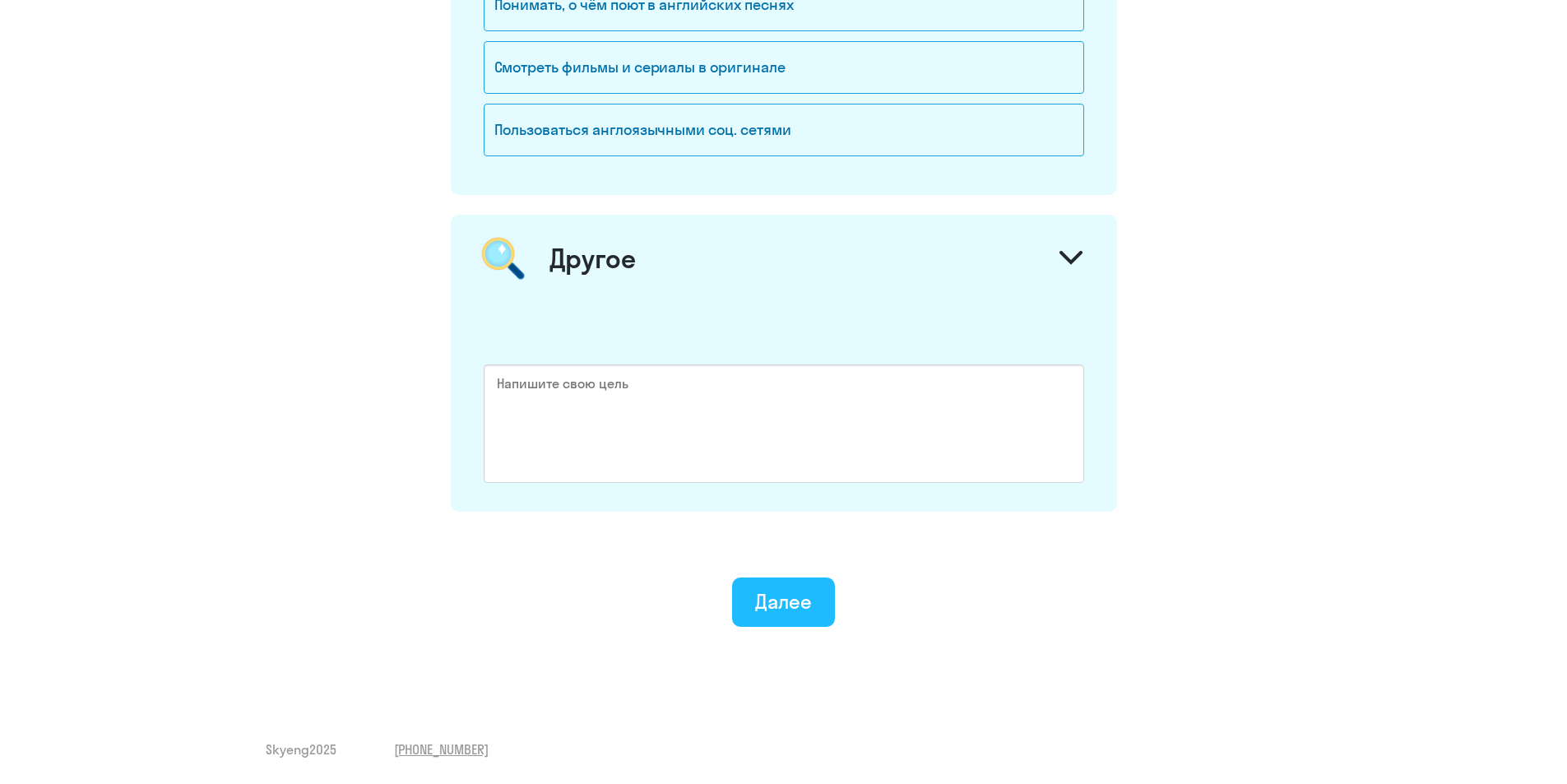
click at [780, 601] on div "Далее" at bounding box center [784, 601] width 56 height 26
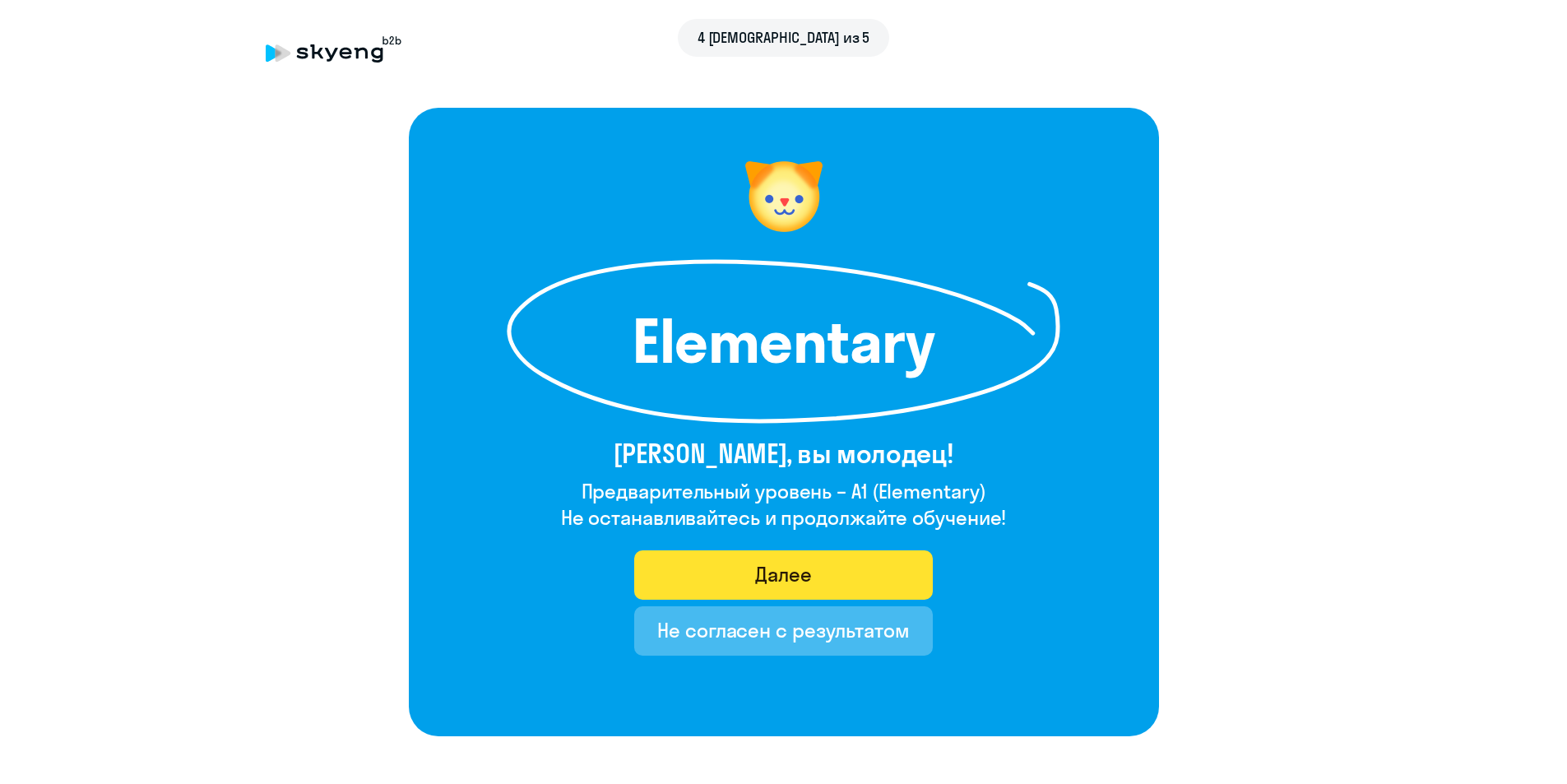
click at [746, 569] on button "Далее" at bounding box center [784, 574] width 299 height 49
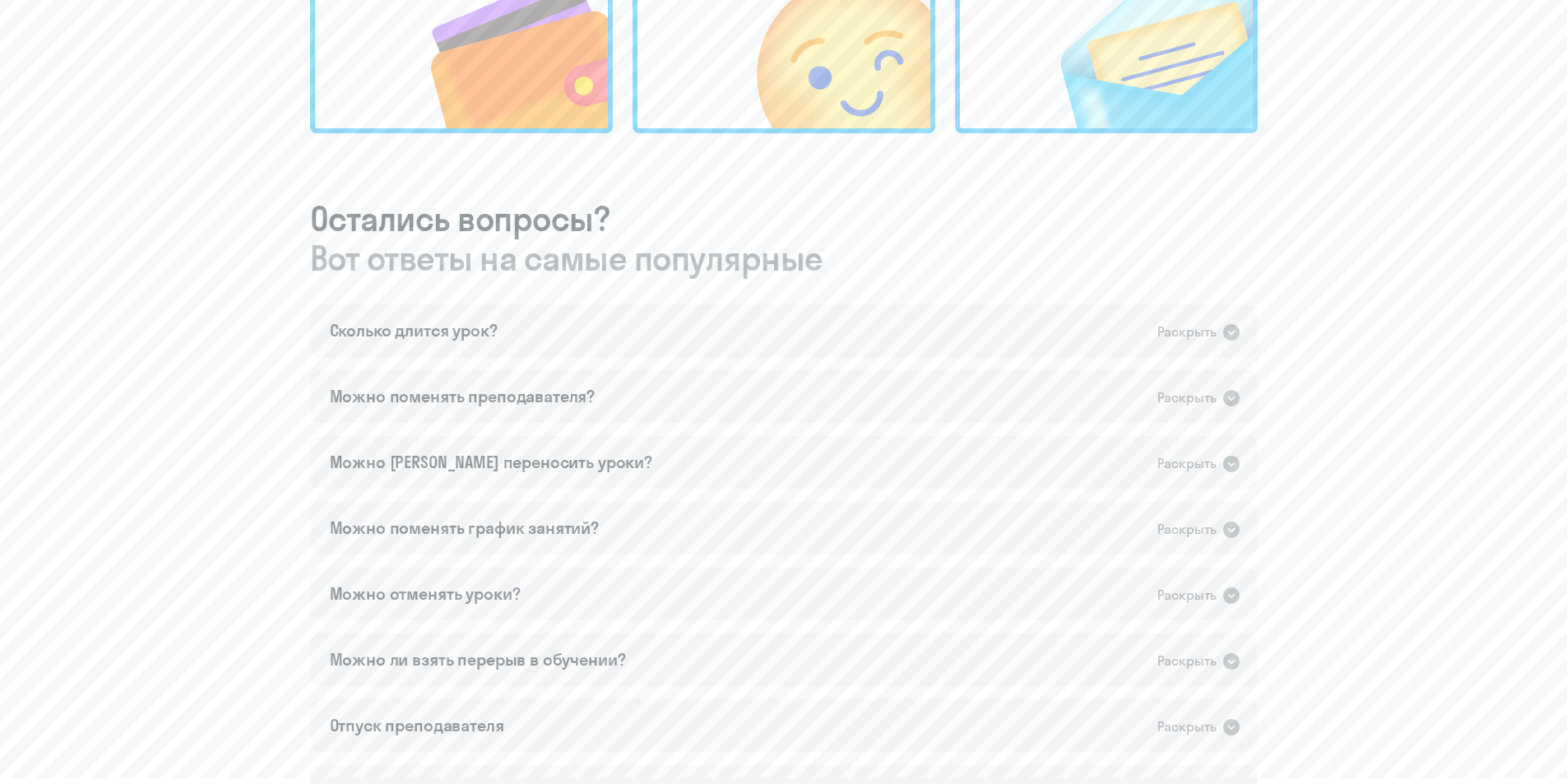
scroll to position [740, 0]
click at [1225, 462] on icon at bounding box center [1231, 463] width 17 height 16
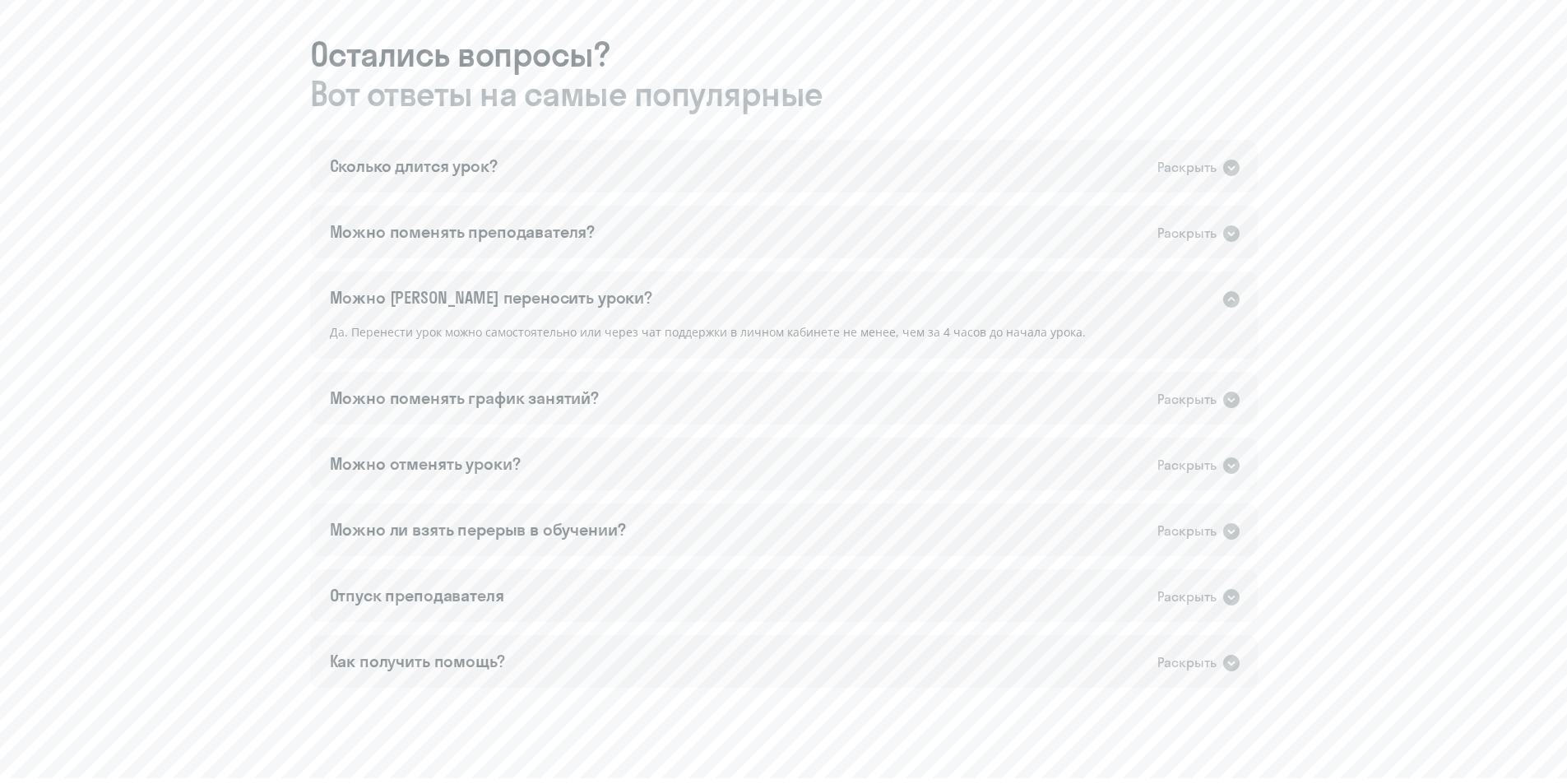
scroll to position [904, 0]
click at [1221, 522] on icon at bounding box center [1231, 530] width 19 height 19
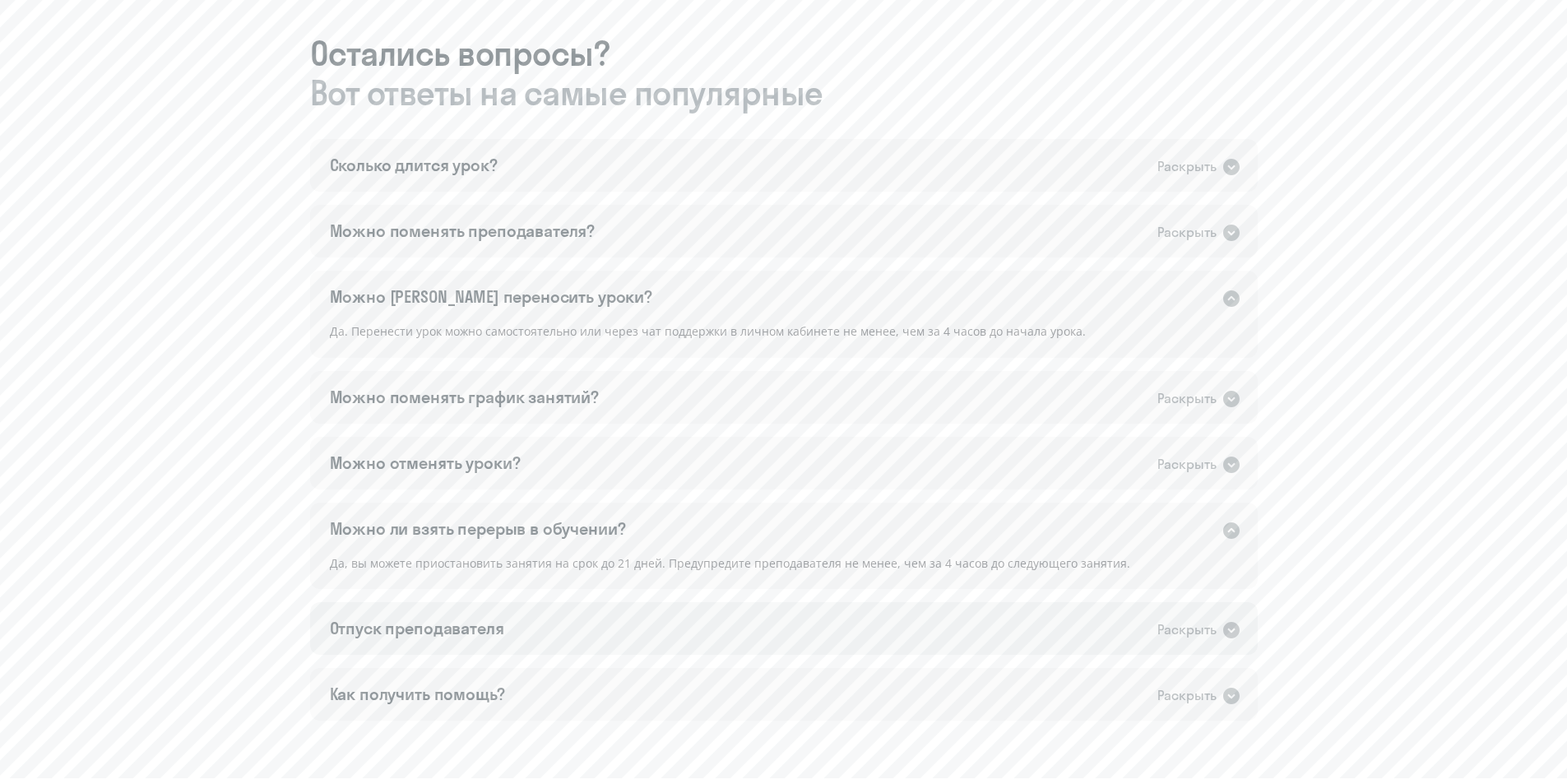
click at [1232, 628] on icon at bounding box center [1231, 630] width 17 height 16
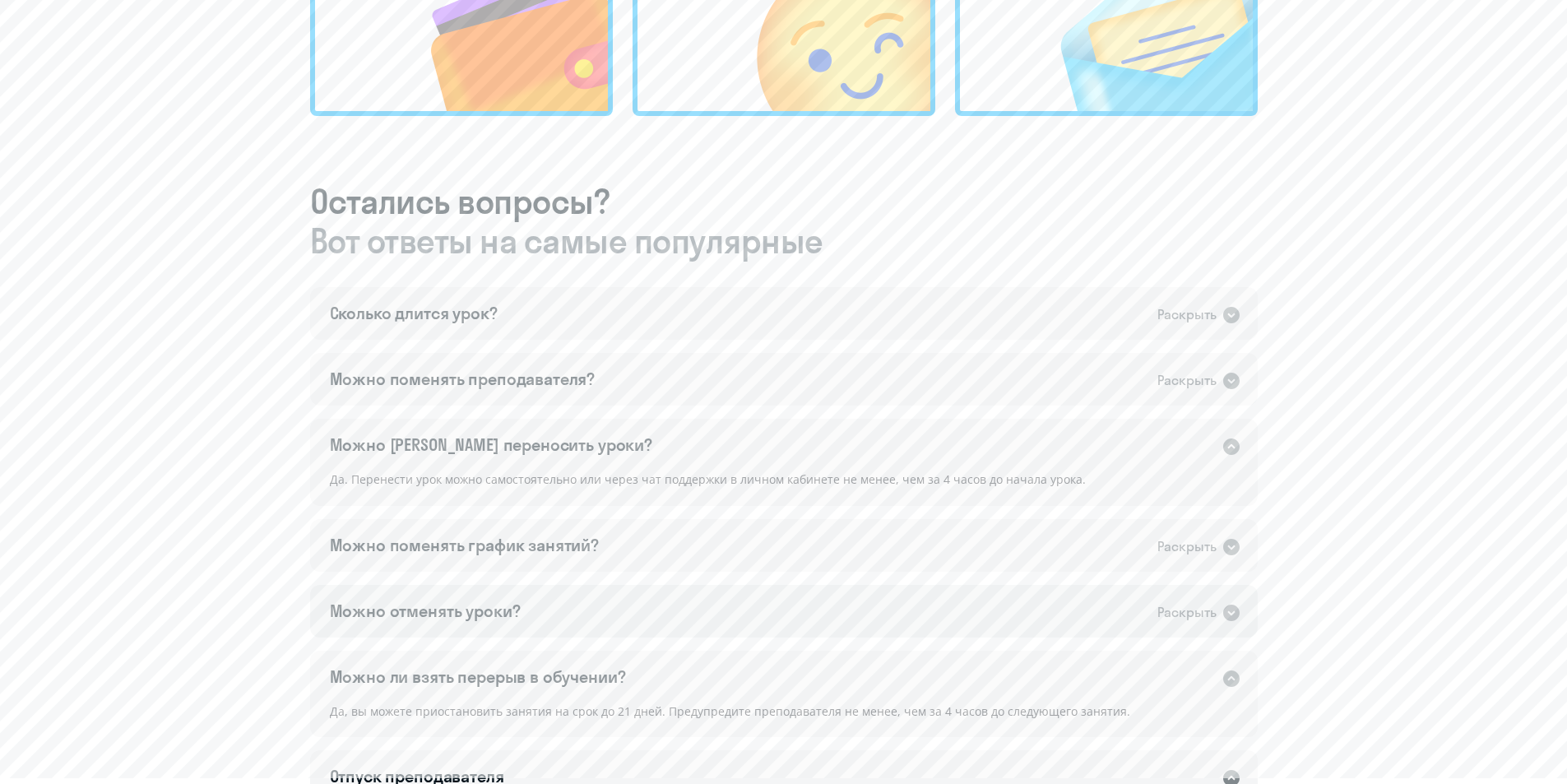
scroll to position [740, 0]
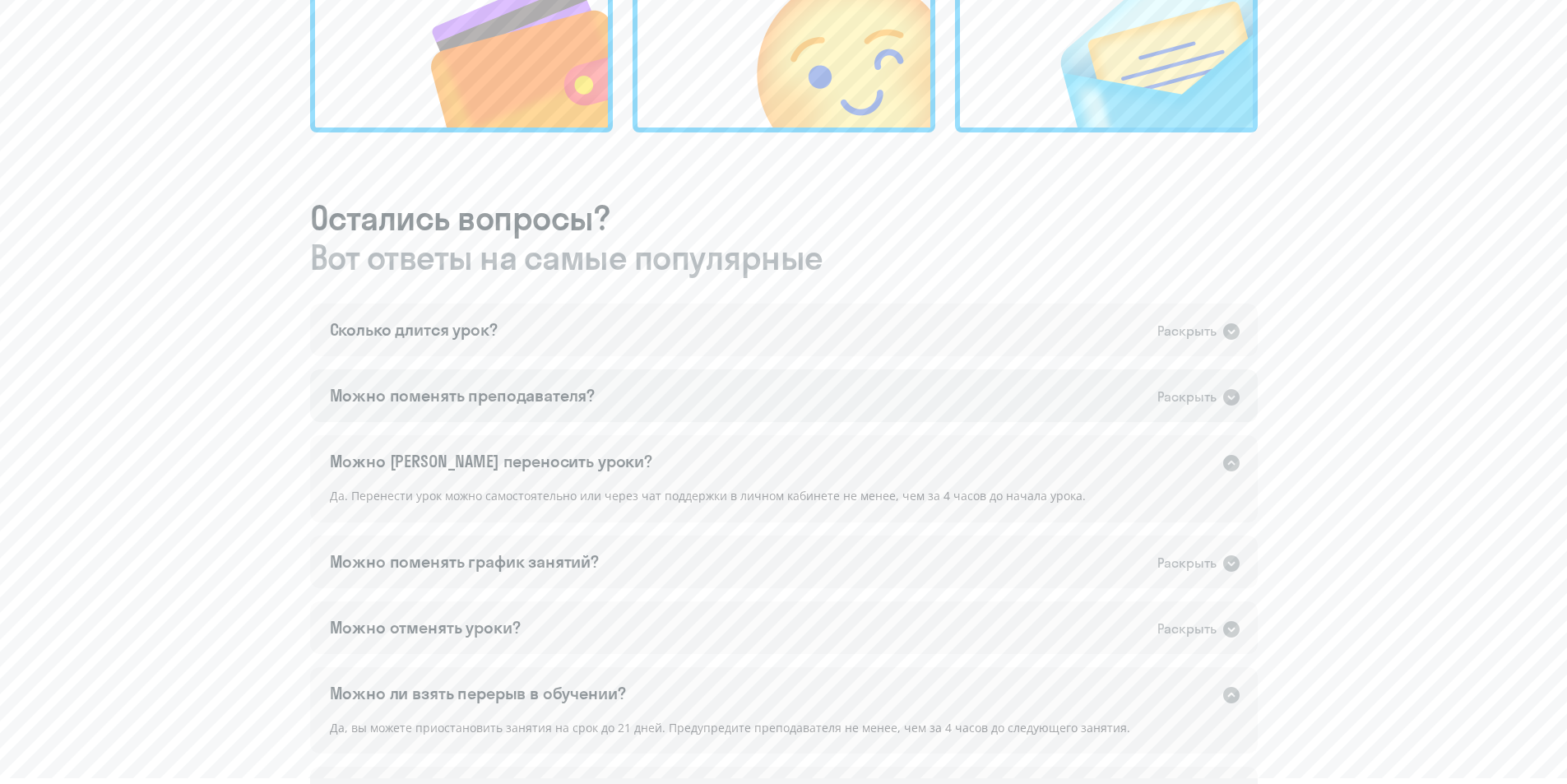
click at [1244, 389] on div "Можно поменять преподавателя? Раскрыть" at bounding box center [784, 396] width 948 height 52
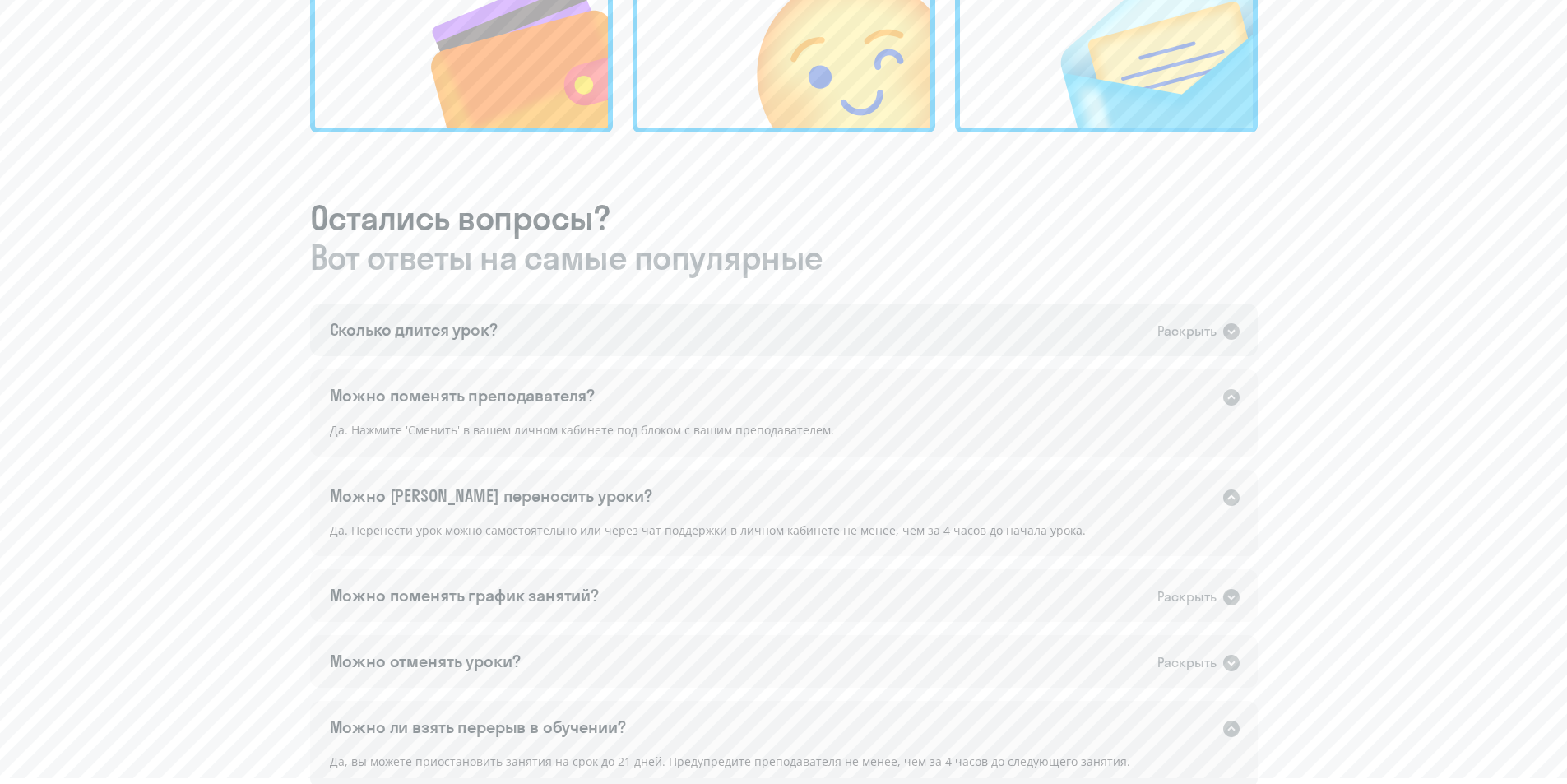
click at [1222, 327] on icon at bounding box center [1231, 331] width 19 height 19
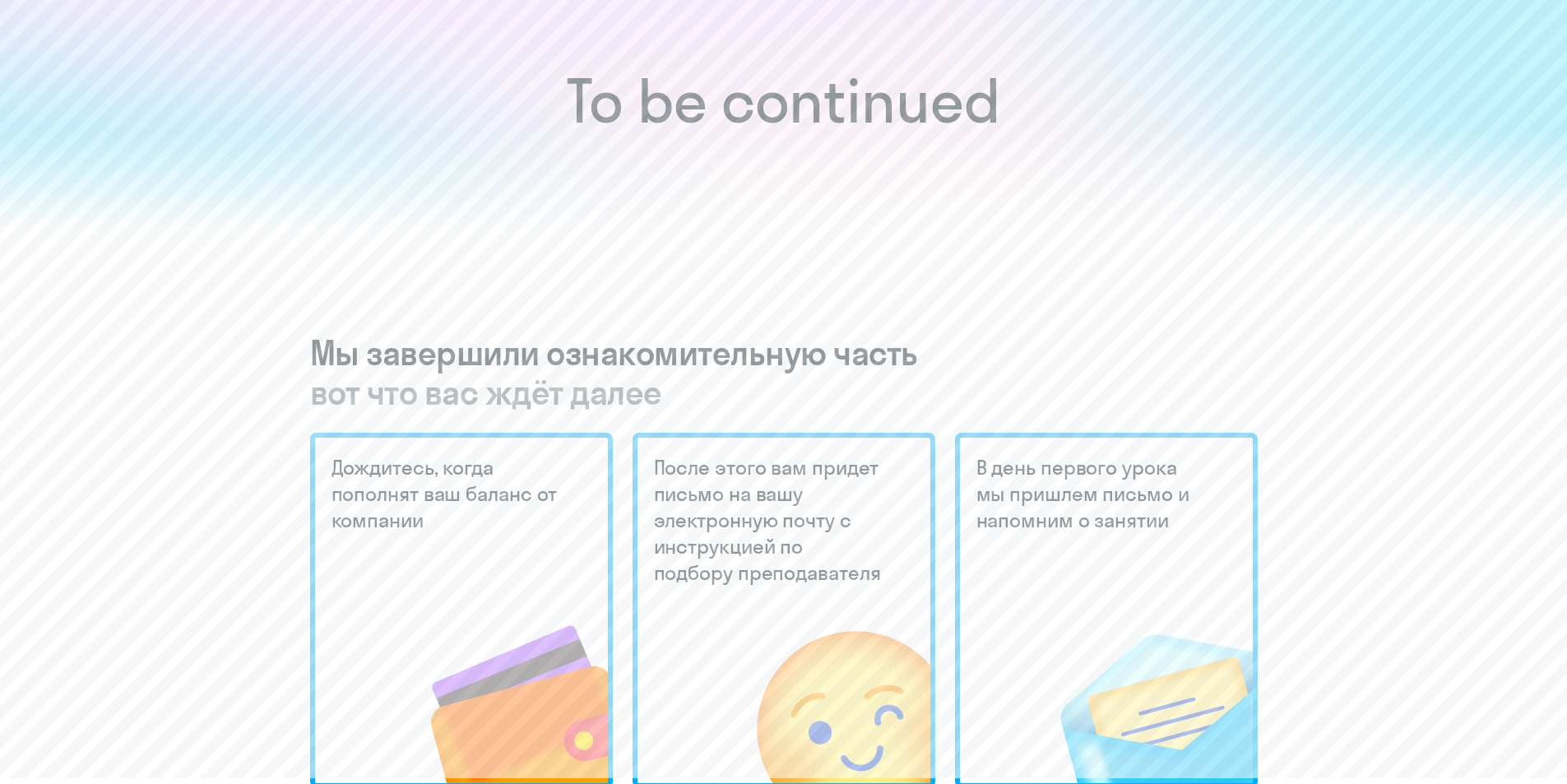
scroll to position [0, 0]
